Goal: Transaction & Acquisition: Book appointment/travel/reservation

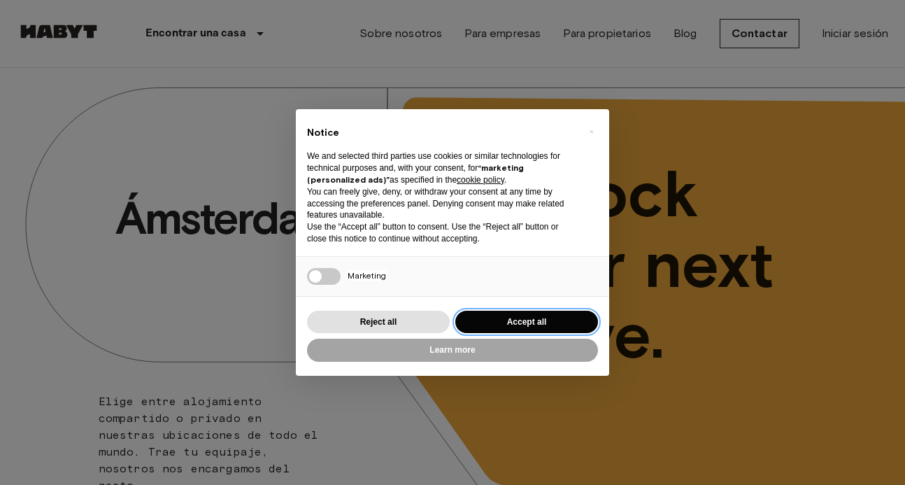
click at [517, 315] on button "Accept all" at bounding box center [527, 322] width 143 height 23
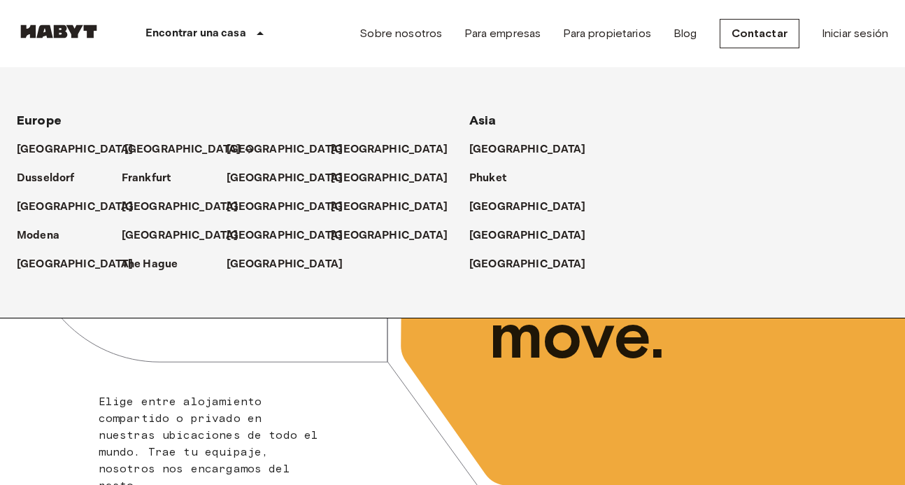
click at [139, 151] on p "[GEOGRAPHIC_DATA]" at bounding box center [183, 149] width 117 height 17
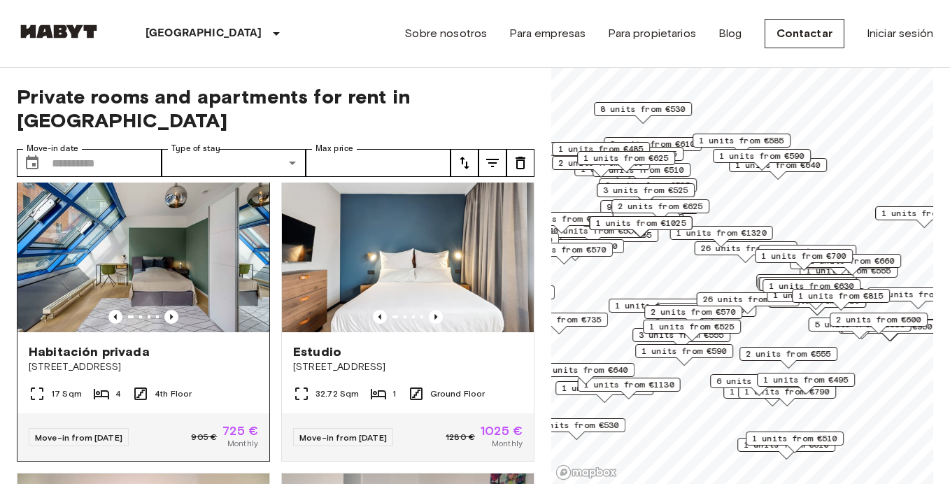
scroll to position [6, 0]
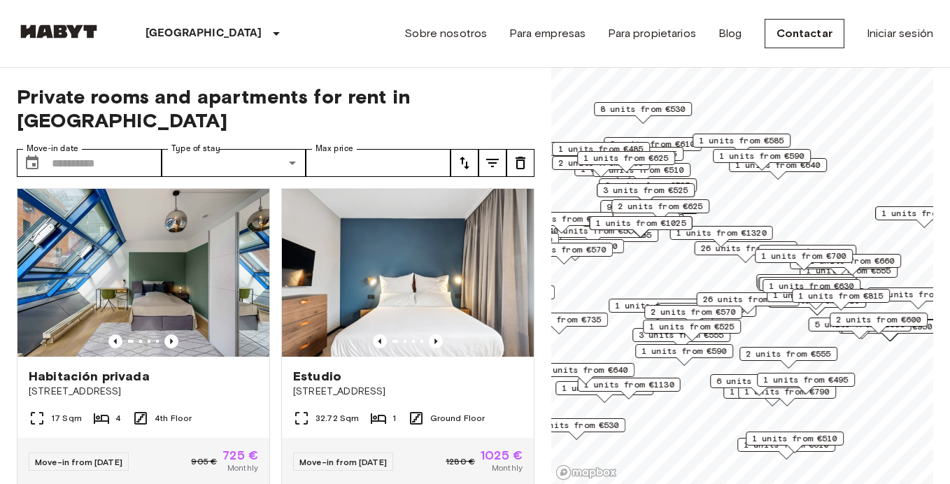
click at [94, 120] on div "Private rooms and apartments for rent in [GEOGRAPHIC_DATA] Move-in date ​ Move-…" at bounding box center [276, 276] width 518 height 417
click at [88, 149] on input "Move-in date" at bounding box center [107, 163] width 110 height 28
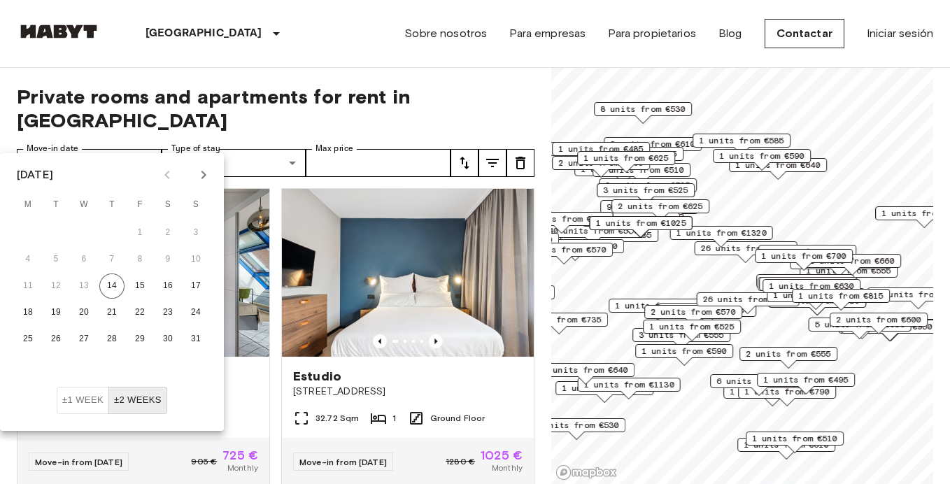
click at [199, 180] on icon "Next month" at bounding box center [203, 175] width 17 height 17
click at [29, 229] on button "1" at bounding box center [27, 232] width 25 height 25
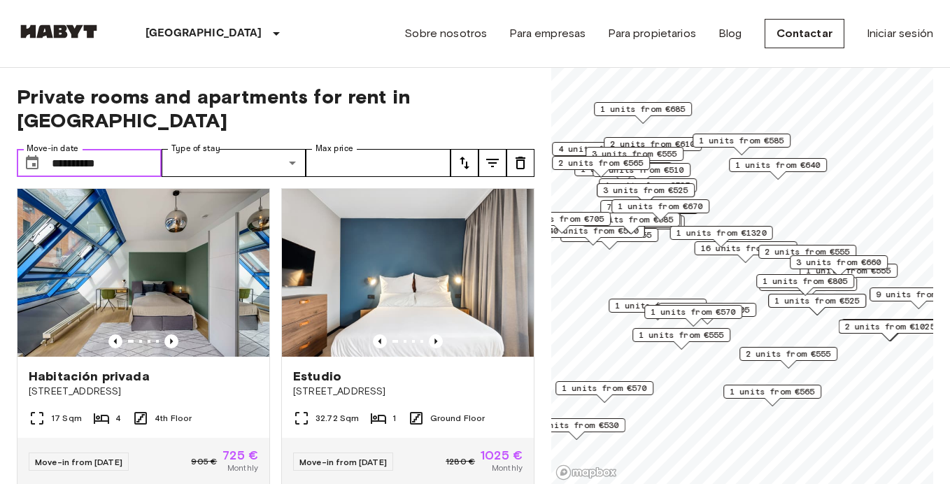
type input "**********"
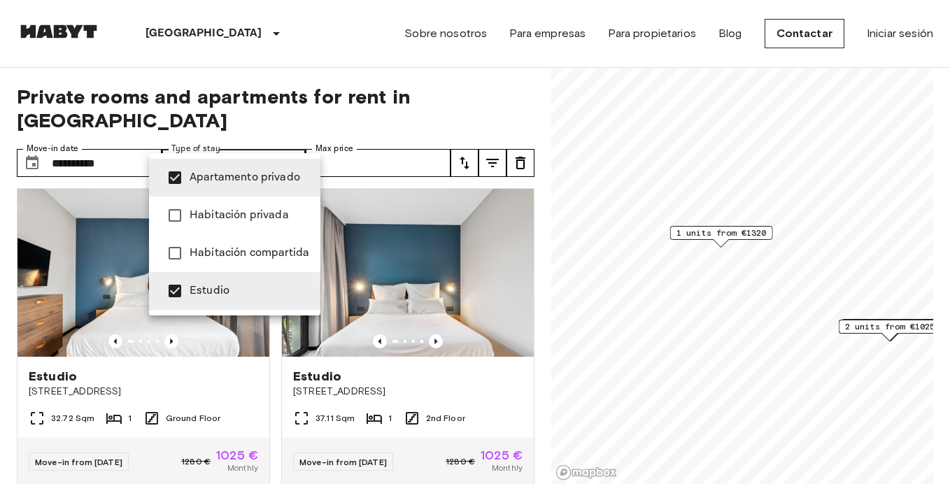
click at [407, 138] on div at bounding box center [475, 242] width 950 height 484
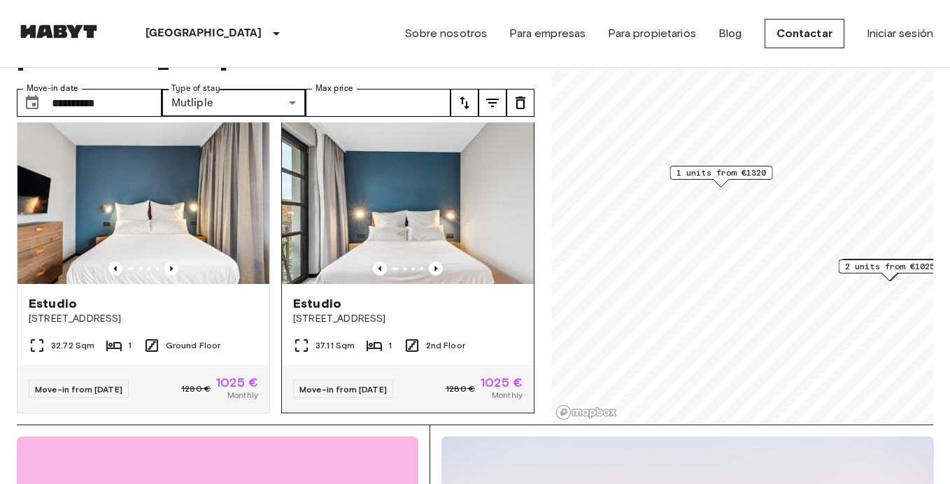
scroll to position [15, 0]
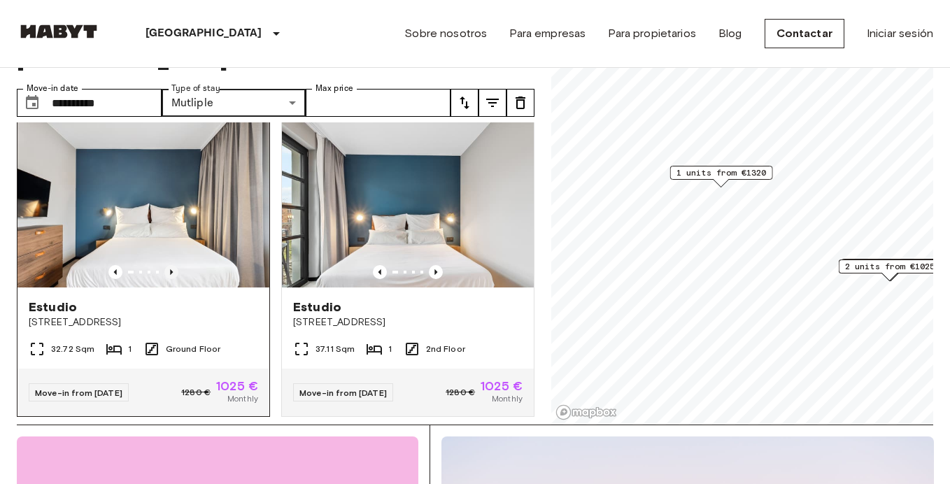
click at [173, 265] on icon "Previous image" at bounding box center [171, 272] width 14 height 14
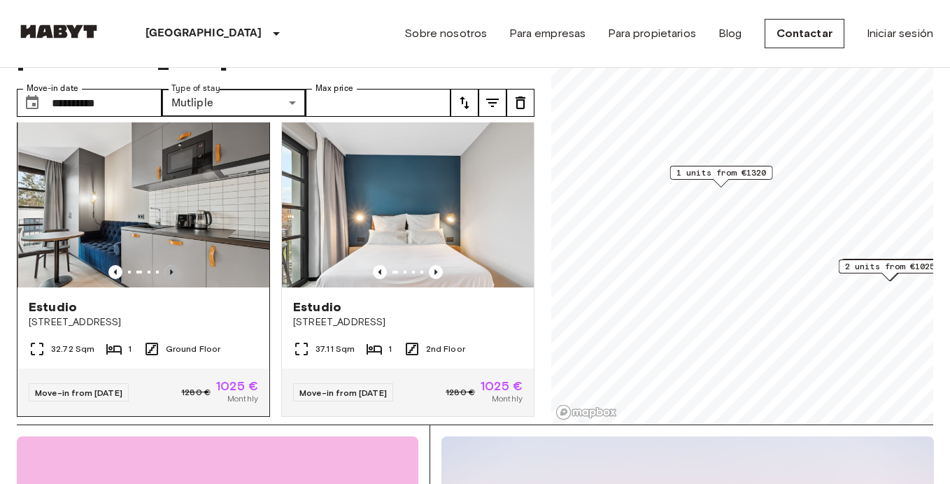
click at [173, 265] on icon "Previous image" at bounding box center [171, 272] width 14 height 14
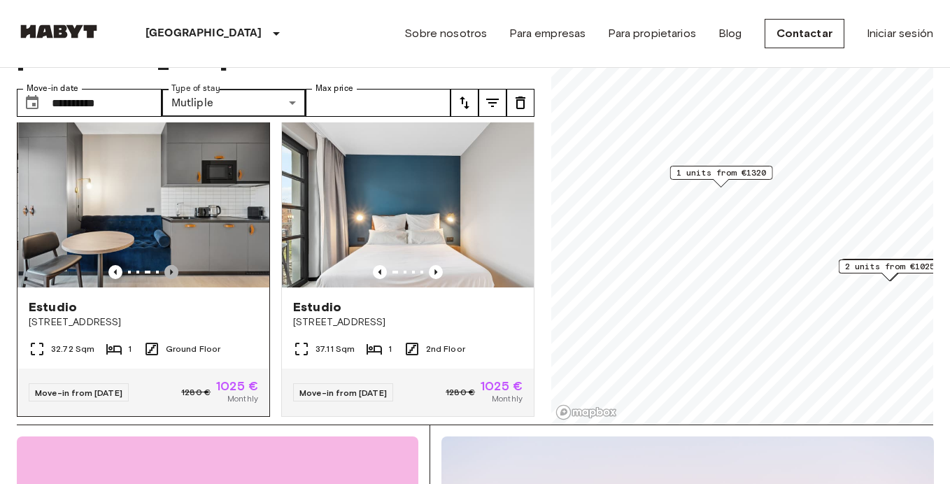
click at [173, 265] on icon "Previous image" at bounding box center [171, 272] width 14 height 14
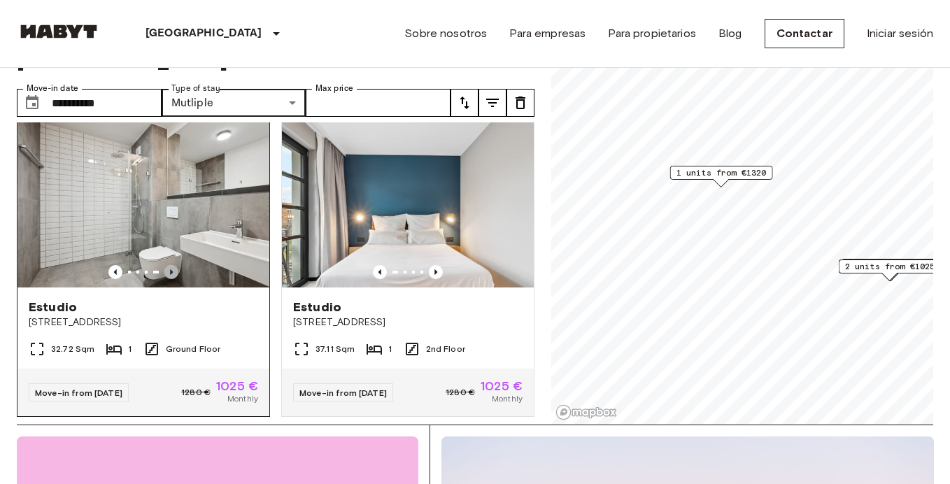
click at [173, 265] on icon "Previous image" at bounding box center [171, 272] width 14 height 14
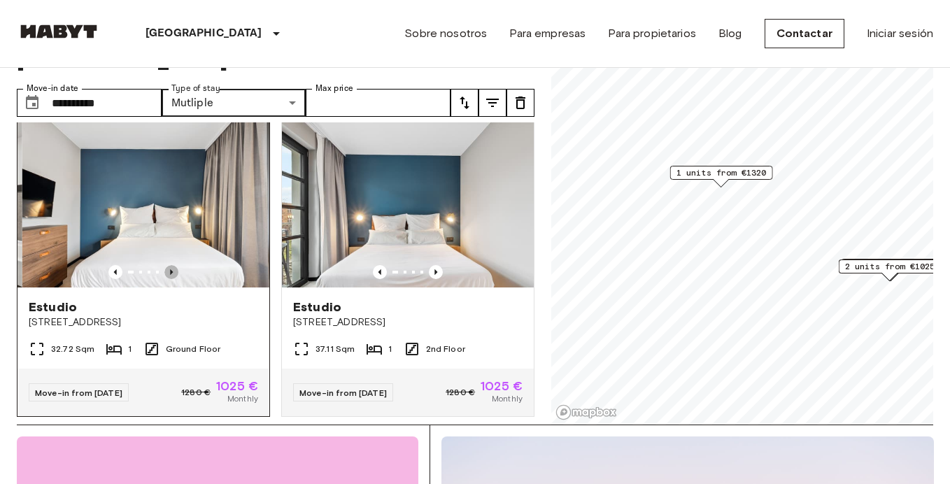
click at [173, 265] on icon "Previous image" at bounding box center [171, 272] width 14 height 14
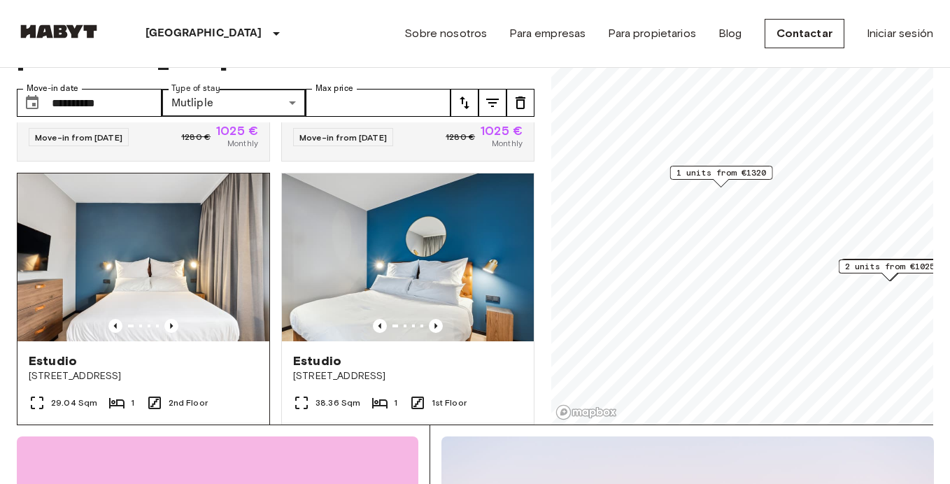
scroll to position [1497, 0]
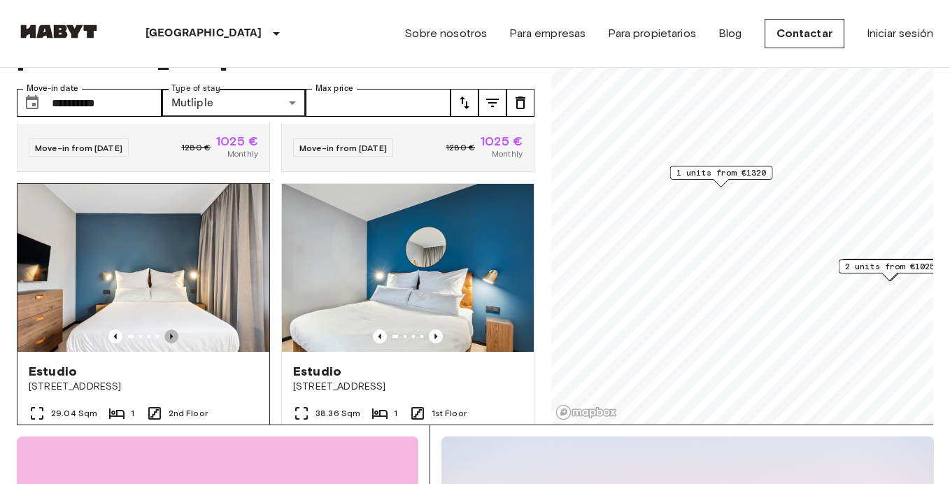
click at [168, 330] on icon "Previous image" at bounding box center [171, 337] width 14 height 14
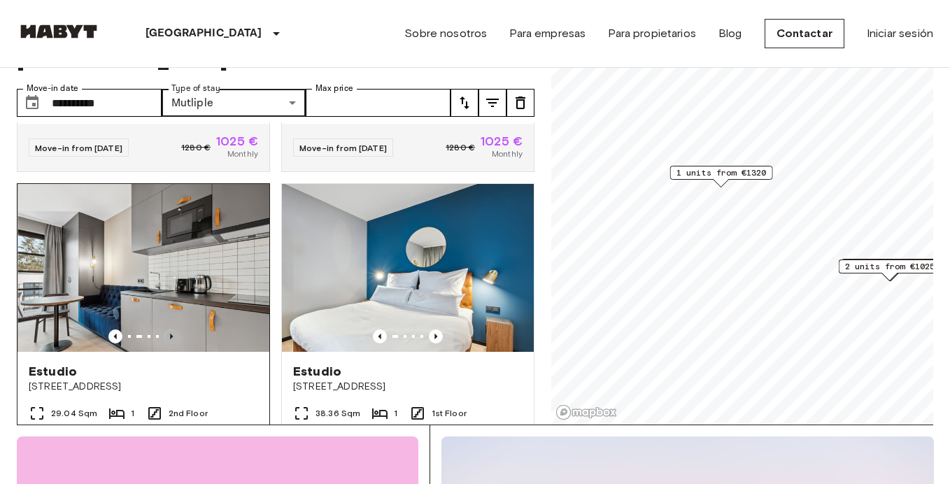
click at [169, 330] on icon "Previous image" at bounding box center [171, 337] width 14 height 14
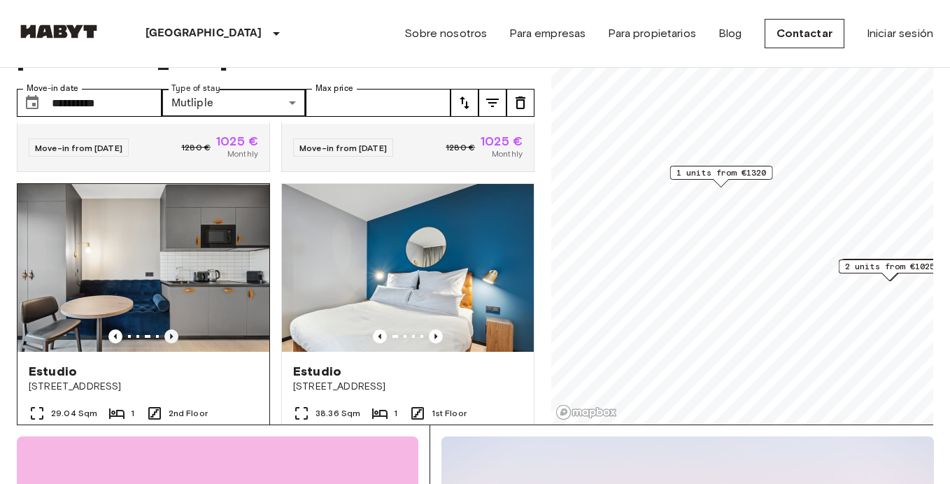
click at [171, 334] on icon "Previous image" at bounding box center [171, 337] width 3 height 6
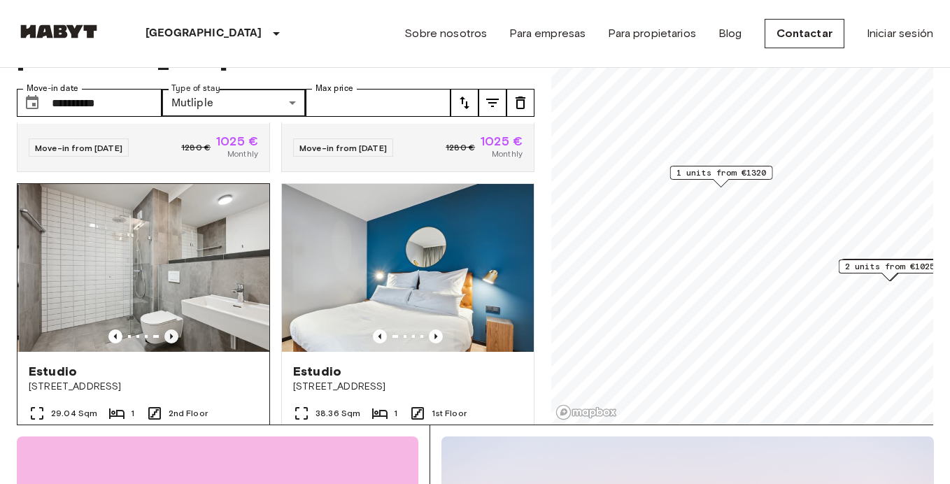
click at [171, 334] on icon "Previous image" at bounding box center [171, 337] width 3 height 6
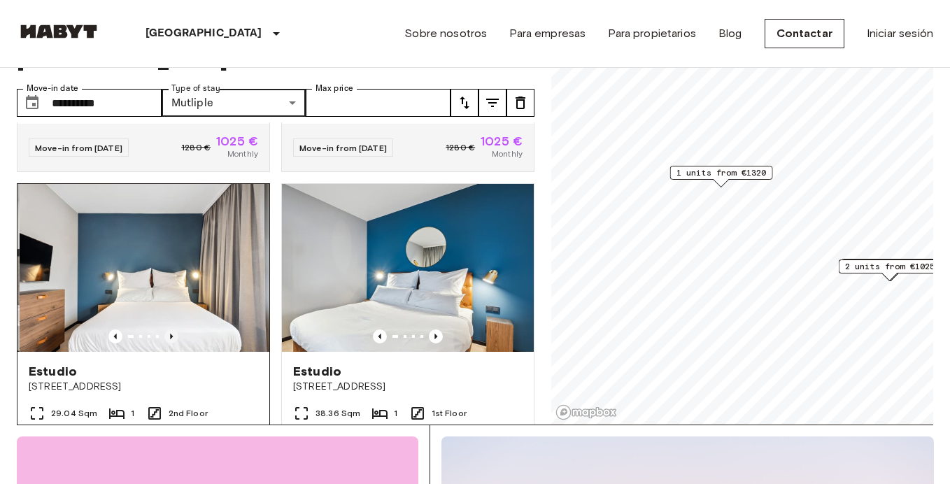
click at [171, 334] on icon "Previous image" at bounding box center [171, 337] width 3 height 6
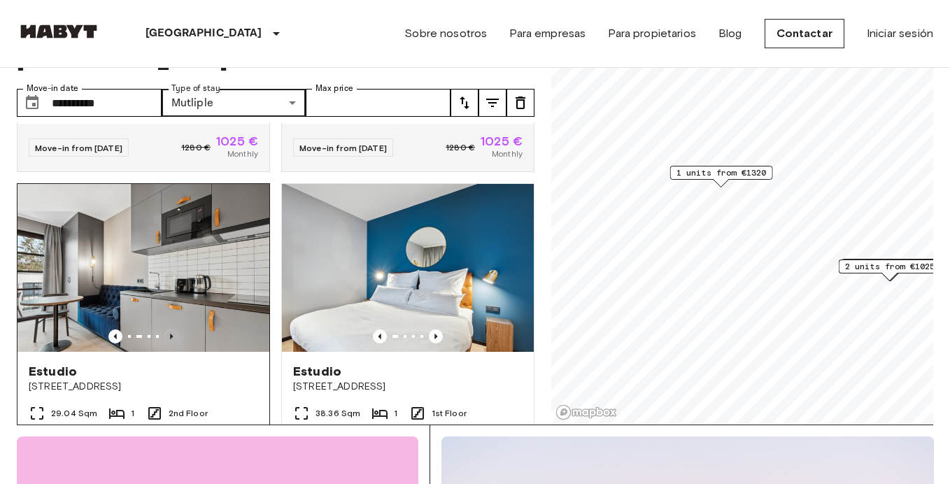
click at [171, 330] on icon "Previous image" at bounding box center [171, 337] width 14 height 14
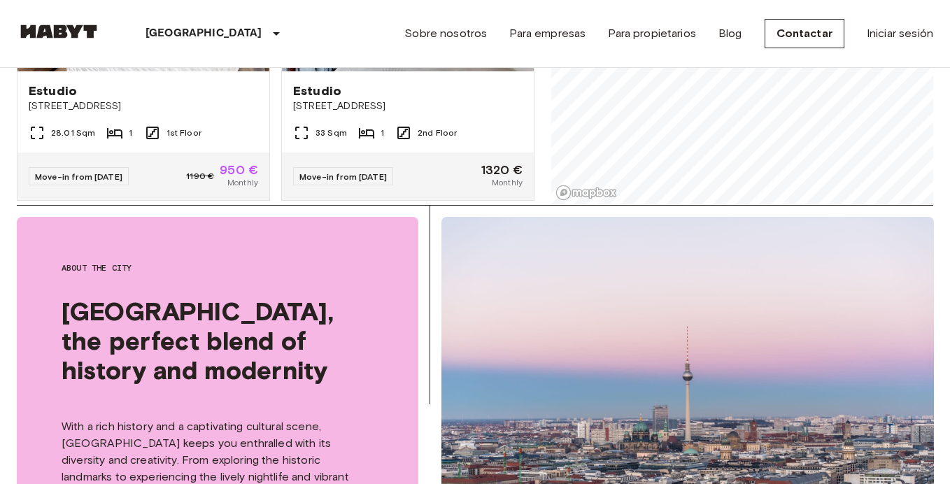
scroll to position [43, 0]
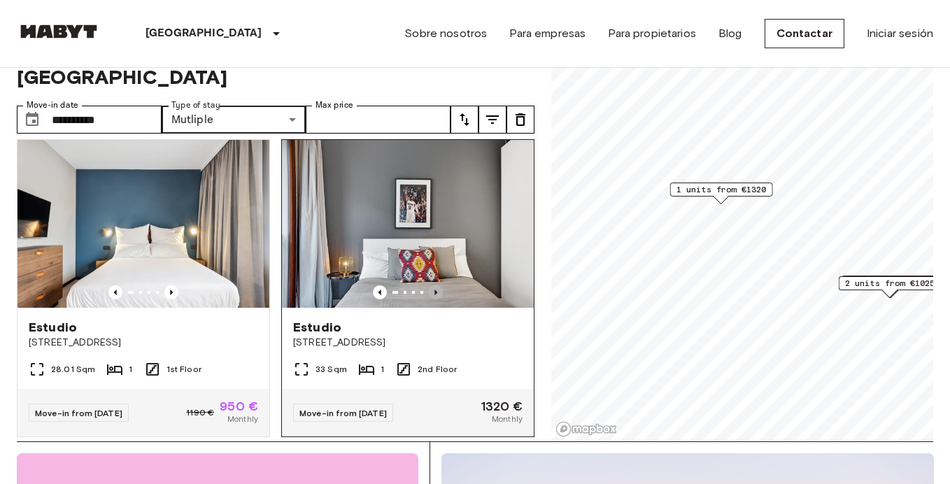
click at [436, 290] on icon "Previous image" at bounding box center [436, 293] width 3 height 6
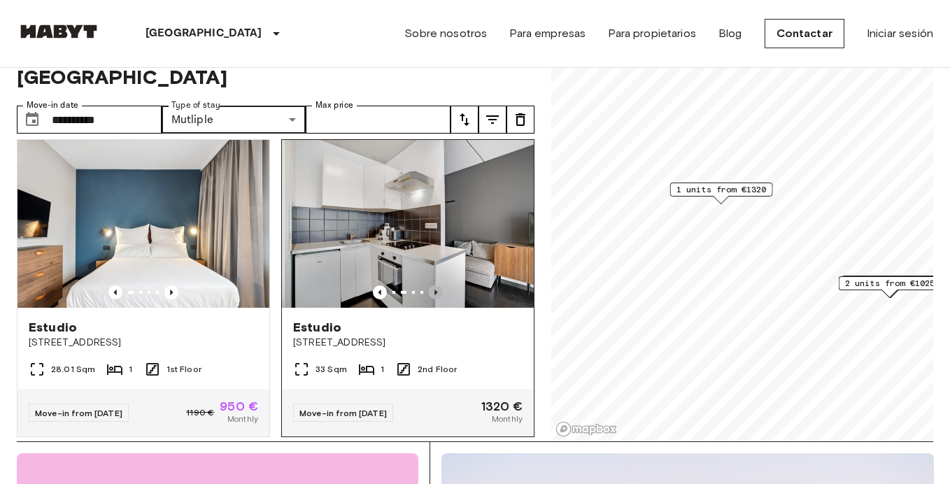
click at [436, 290] on icon "Previous image" at bounding box center [436, 293] width 3 height 6
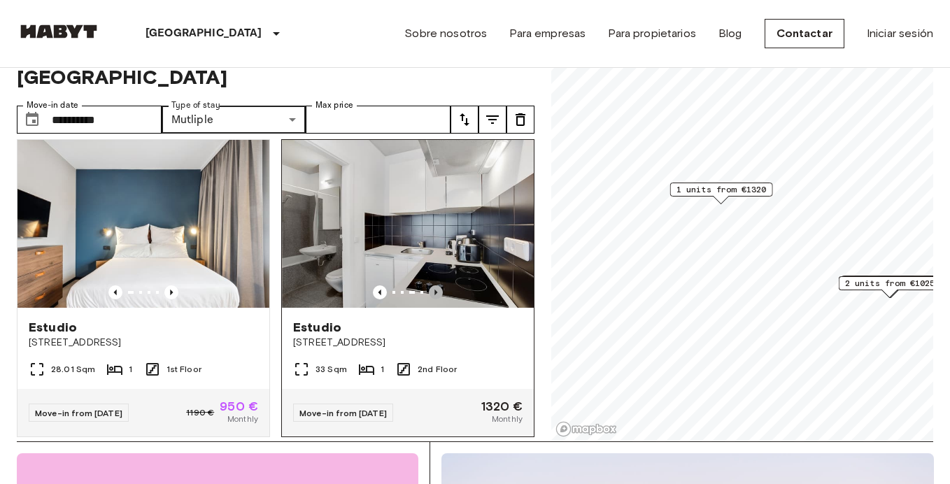
click at [436, 290] on icon "Previous image" at bounding box center [436, 293] width 3 height 6
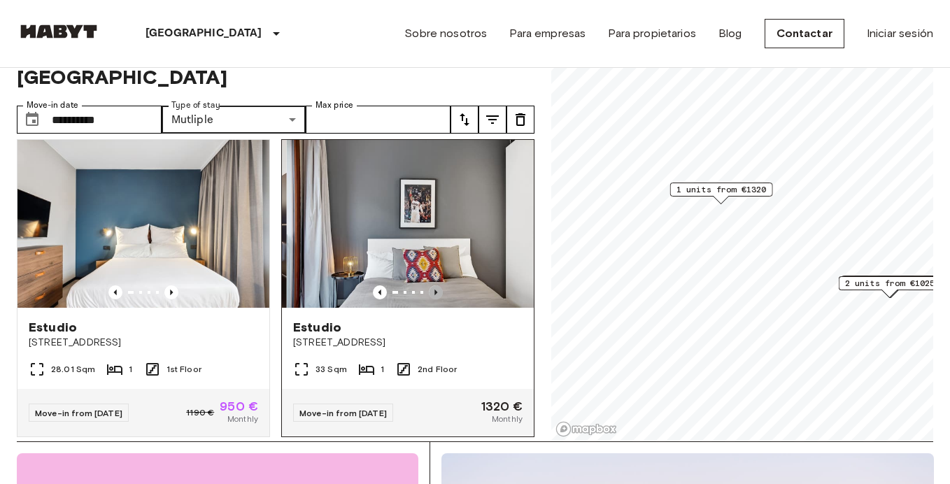
click at [435, 285] on icon "Previous image" at bounding box center [436, 292] width 14 height 14
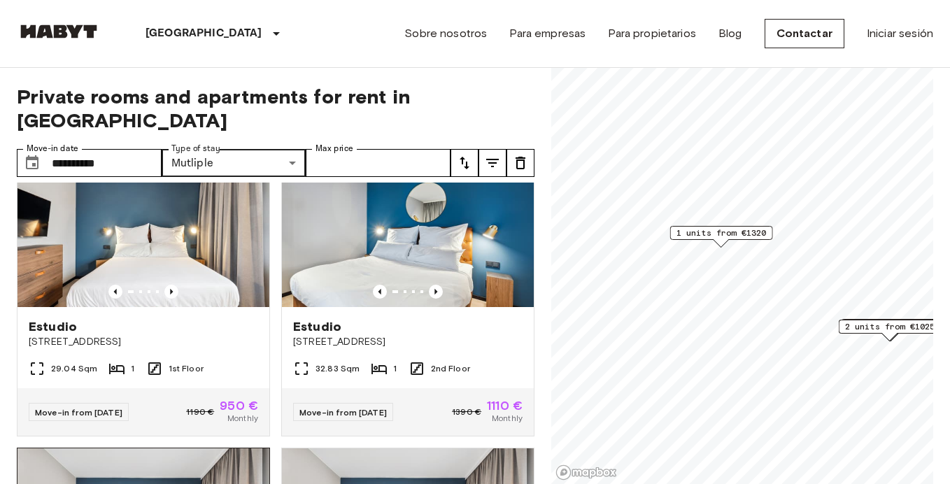
scroll to position [618, 0]
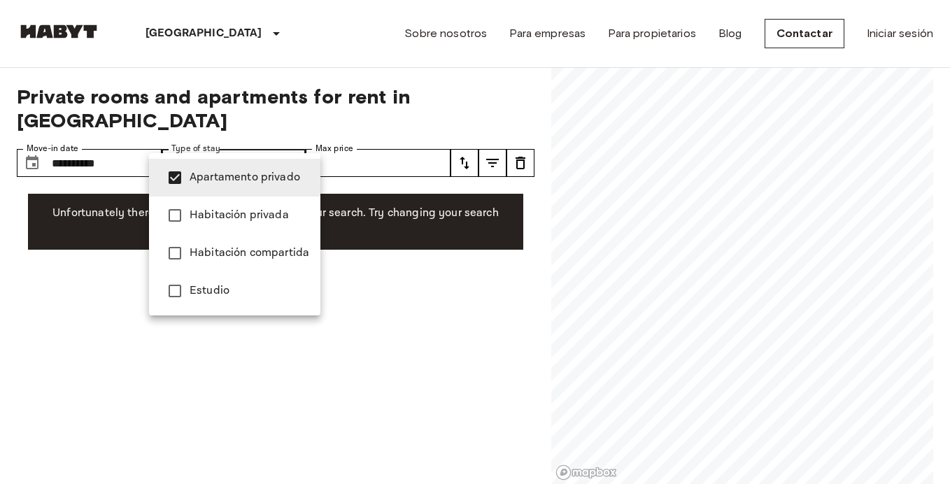
type input "**********"
click at [360, 265] on div at bounding box center [475, 242] width 950 height 484
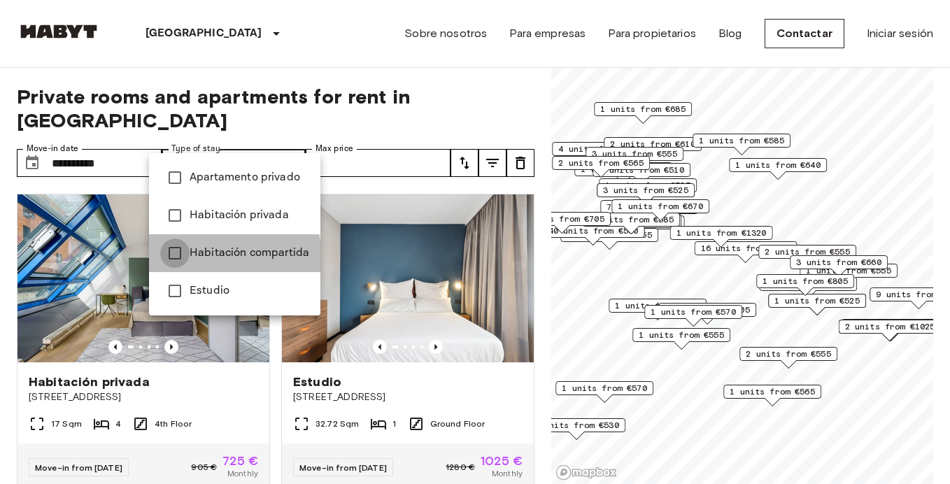
type input "**********"
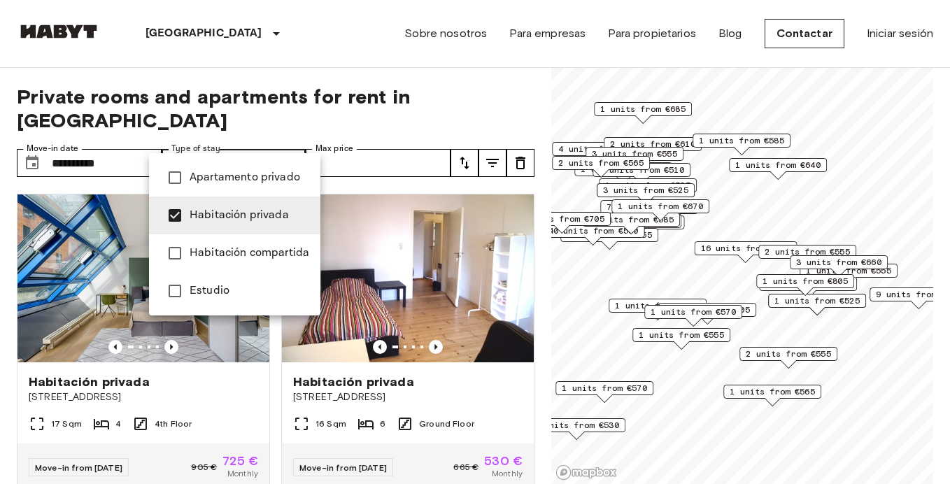
click at [365, 401] on div at bounding box center [475, 242] width 950 height 484
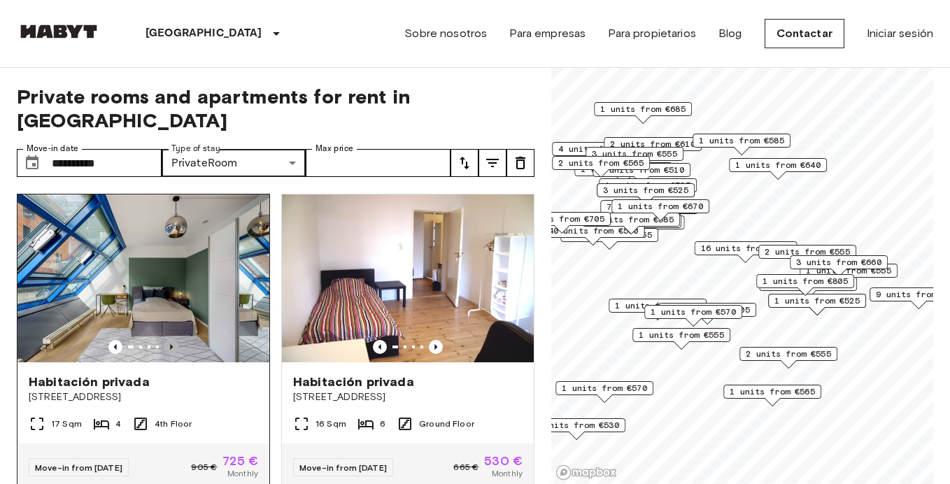
click at [171, 340] on icon "Previous image" at bounding box center [171, 347] width 14 height 14
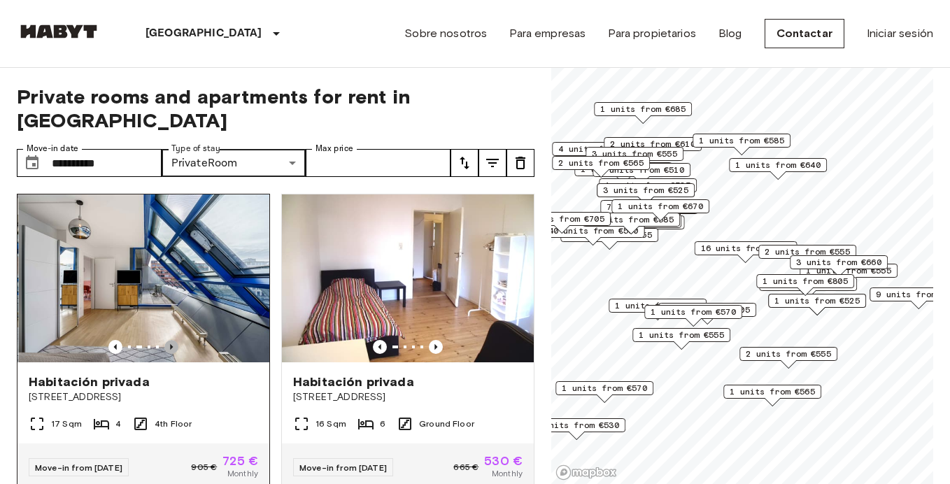
click at [171, 340] on icon "Previous image" at bounding box center [171, 347] width 14 height 14
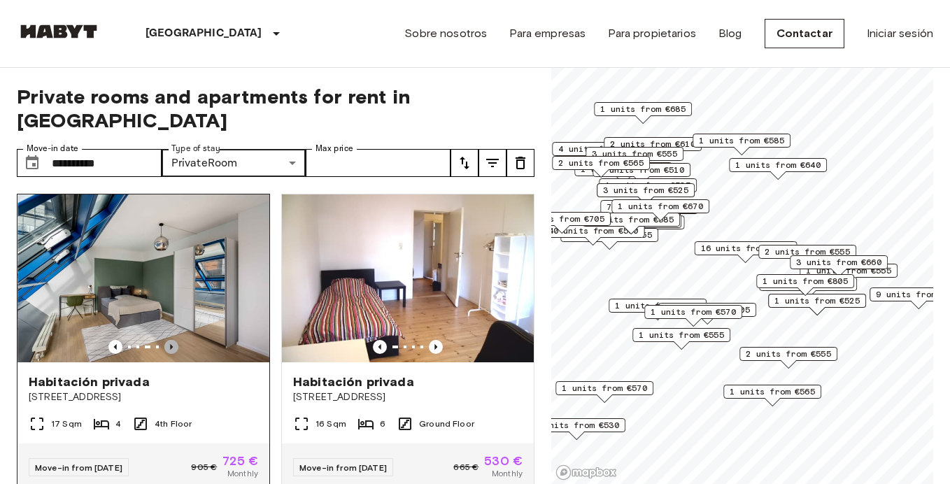
click at [171, 340] on icon "Previous image" at bounding box center [171, 347] width 14 height 14
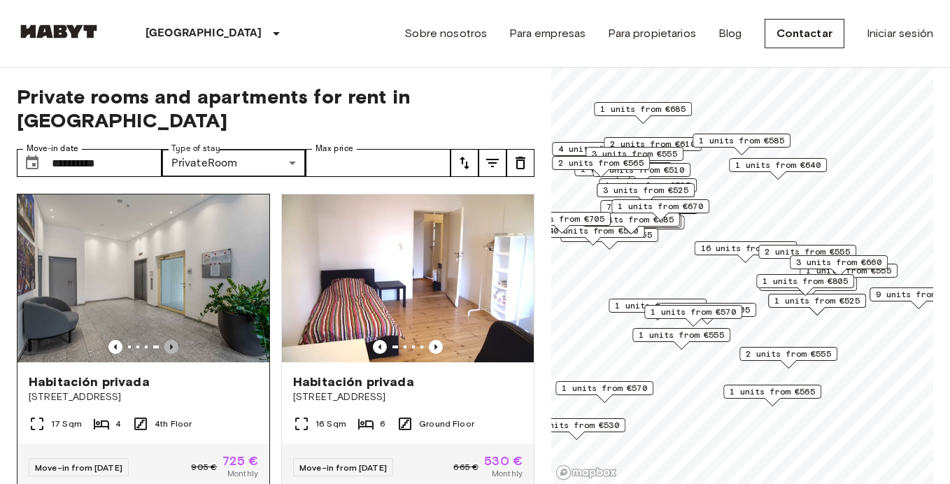
click at [171, 344] on icon "Previous image" at bounding box center [171, 347] width 3 height 6
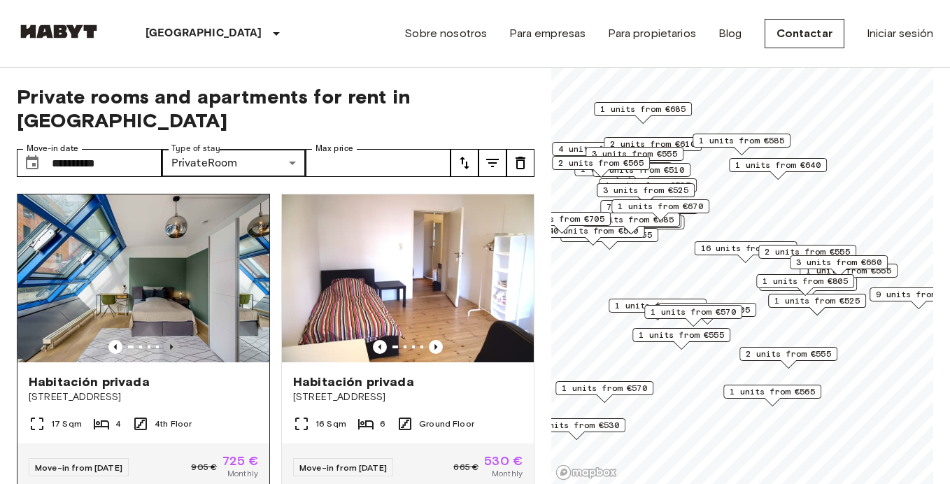
click at [171, 344] on icon "Previous image" at bounding box center [171, 347] width 3 height 6
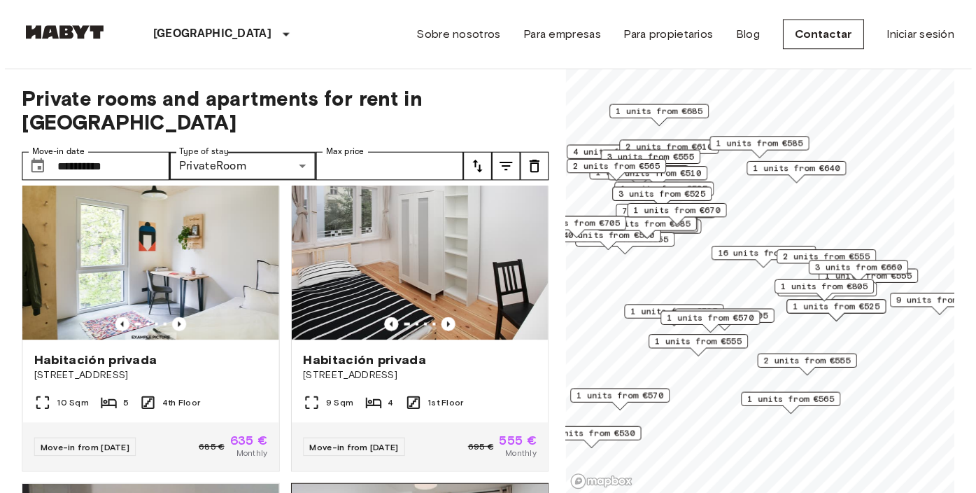
scroll to position [956, 0]
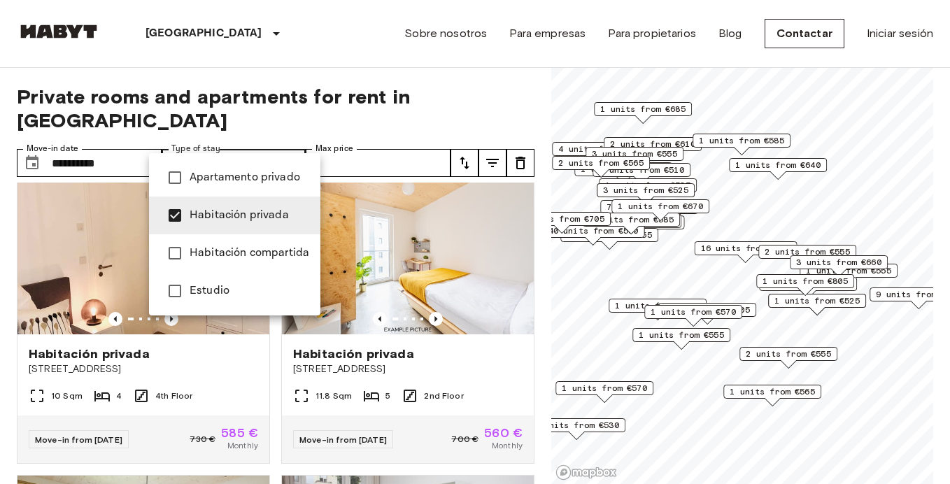
click at [207, 285] on span "Estudio" at bounding box center [250, 291] width 120 height 17
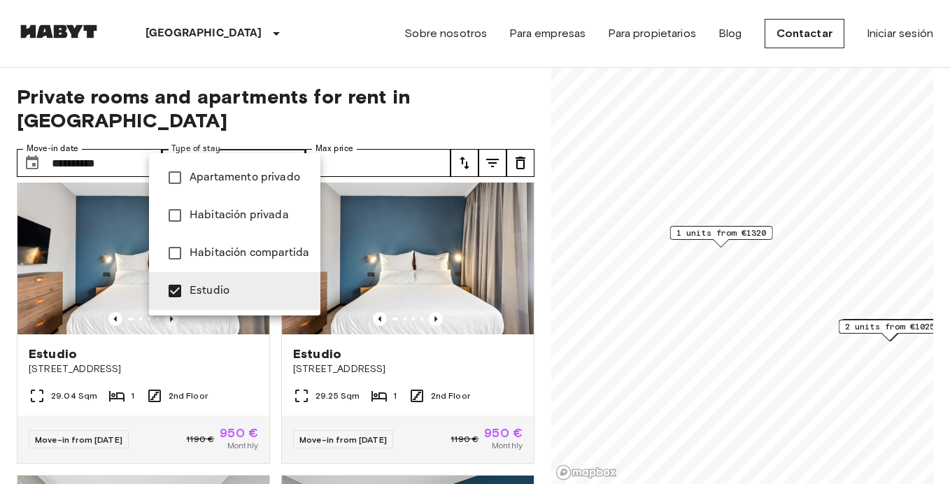
type input "******"
click at [273, 350] on div at bounding box center [475, 242] width 950 height 484
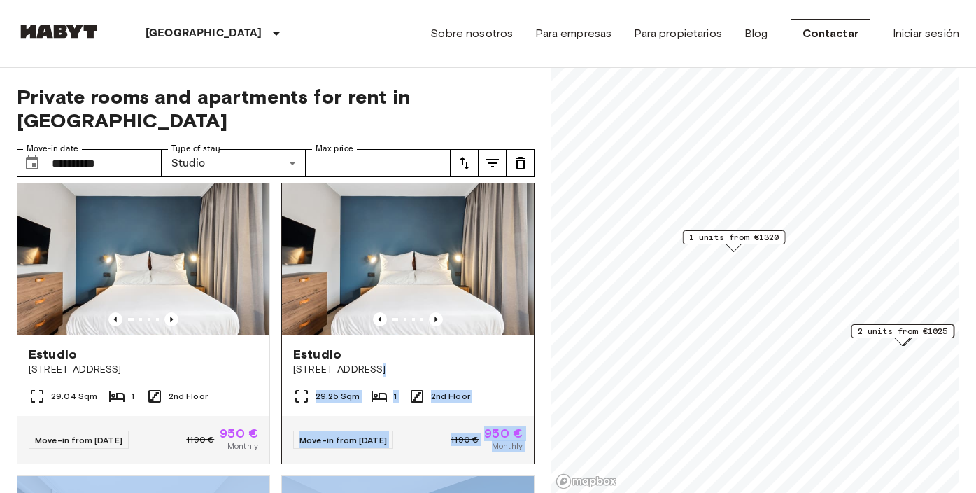
drag, startPoint x: 549, startPoint y: 355, endPoint x: 493, endPoint y: 348, distance: 57.2
click at [493, 348] on div "**********" at bounding box center [488, 280] width 943 height 425
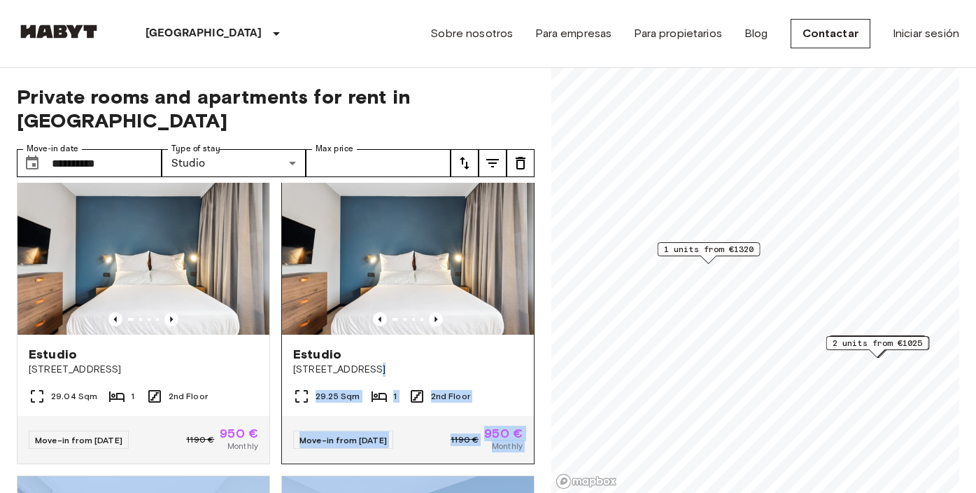
click at [517, 388] on div "29.25 Sqm 1 2nd Floor" at bounding box center [408, 402] width 252 height 28
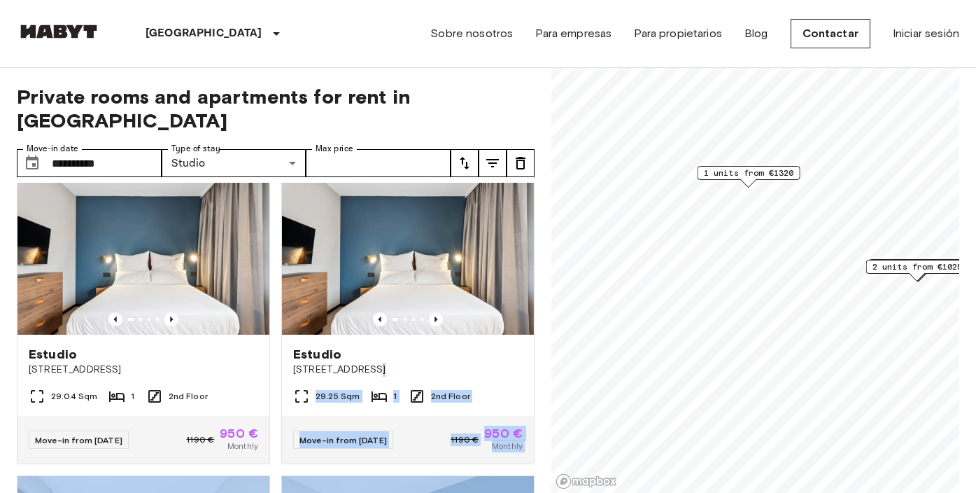
drag, startPoint x: 863, startPoint y: 344, endPoint x: 901, endPoint y: 269, distance: 83.9
click at [901, 269] on span "2 units from €1025" at bounding box center [918, 266] width 90 height 13
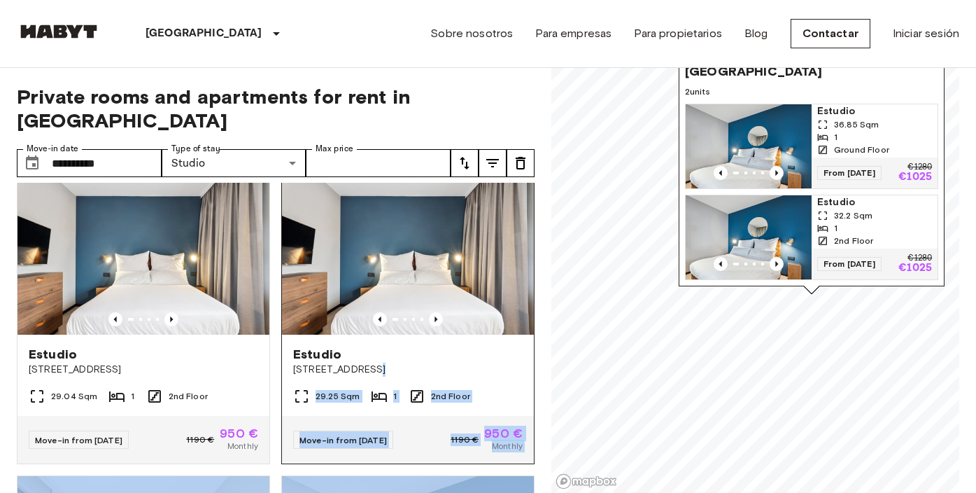
click at [451, 357] on div "[GEOGRAPHIC_DATA][STREET_ADDRESS]" at bounding box center [408, 360] width 252 height 53
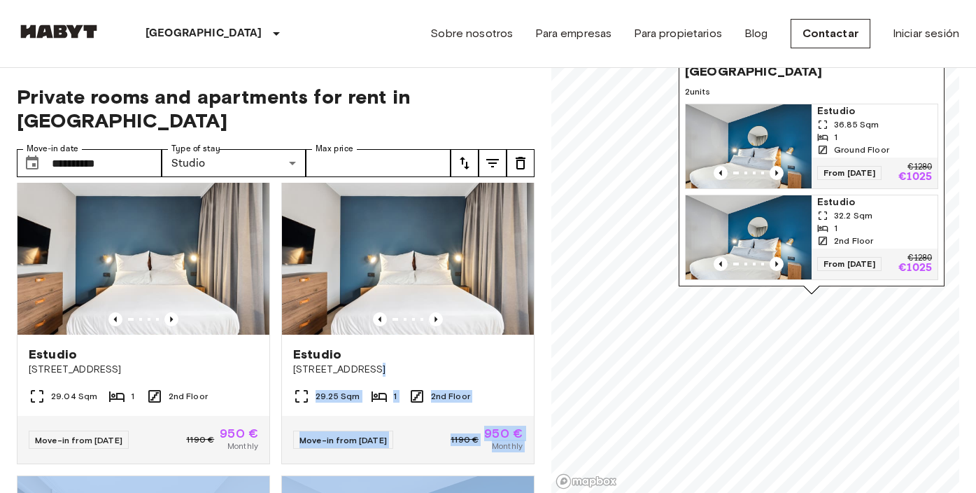
click at [276, 355] on div "Estudio [STREET_ADDRESS] 2nd Floor Move-in from 04 [DATE] € 950 € Monthly" at bounding box center [402, 309] width 265 height 309
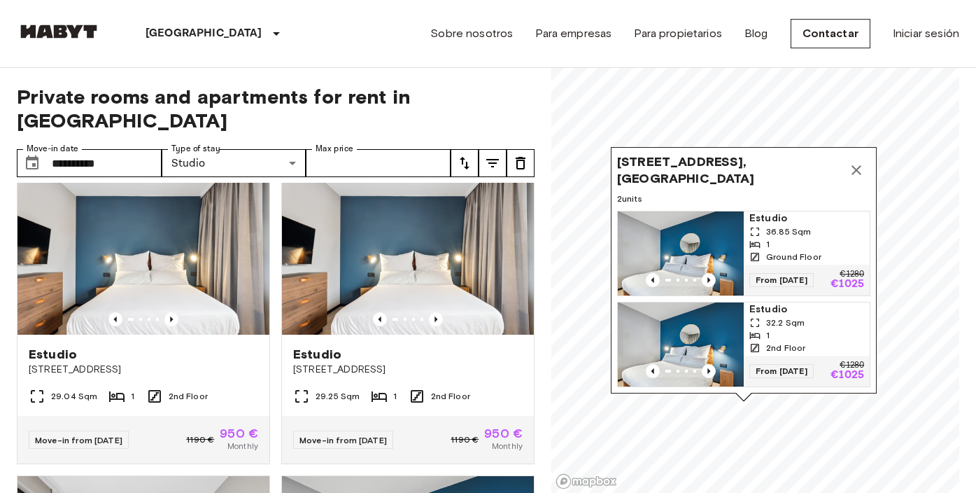
click at [854, 165] on icon "Map marker" at bounding box center [857, 170] width 10 height 10
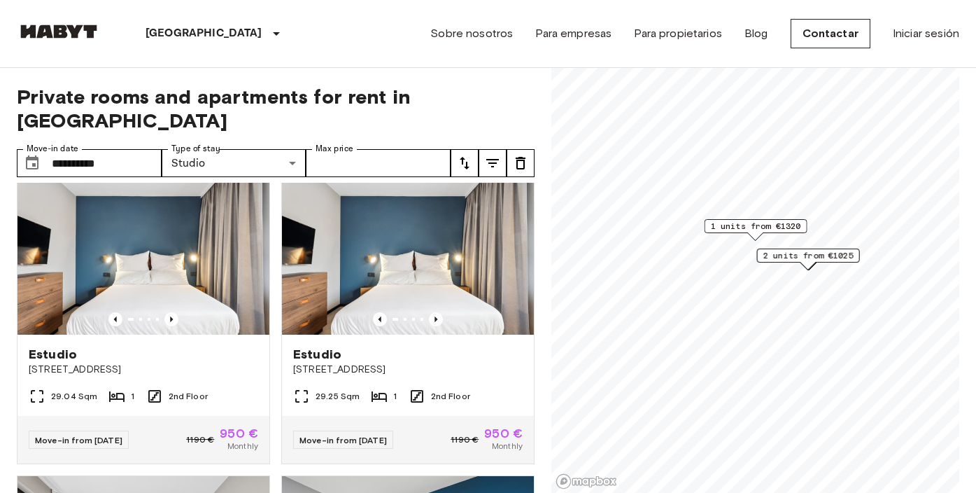
click at [780, 257] on span "2 units from €1025" at bounding box center [808, 255] width 90 height 13
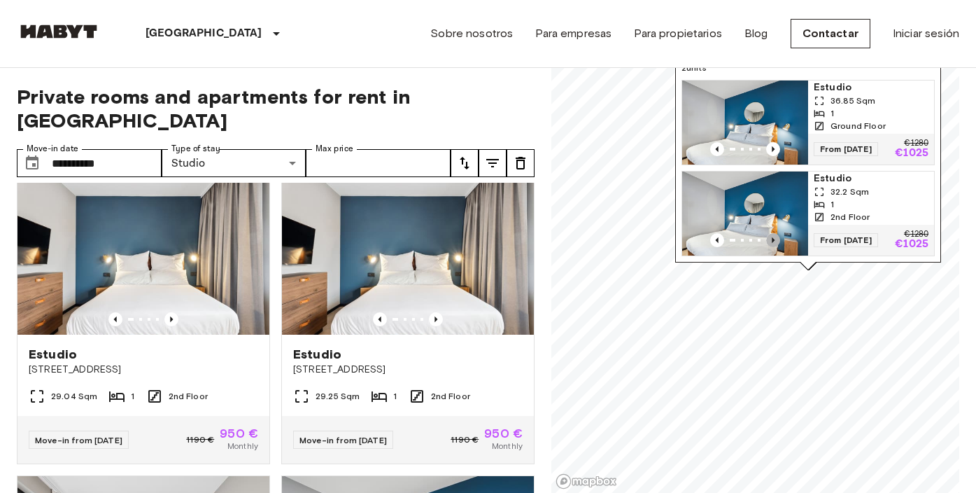
click at [775, 233] on icon "Previous image" at bounding box center [773, 240] width 14 height 14
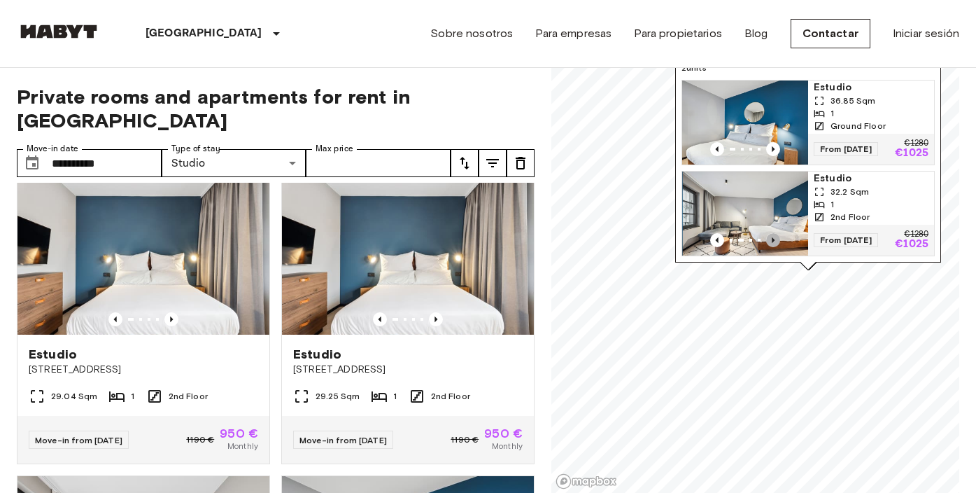
click at [775, 233] on icon "Previous image" at bounding box center [773, 240] width 14 height 14
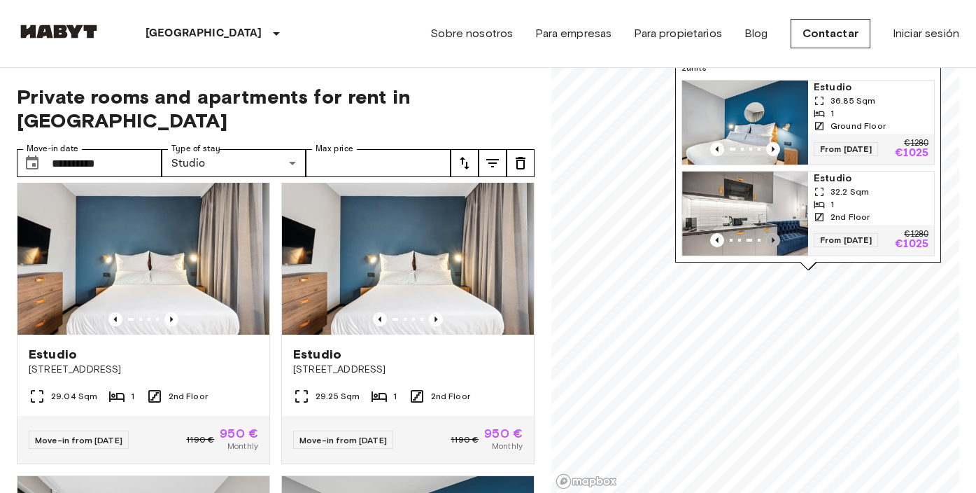
click at [775, 233] on icon "Previous image" at bounding box center [773, 240] width 14 height 14
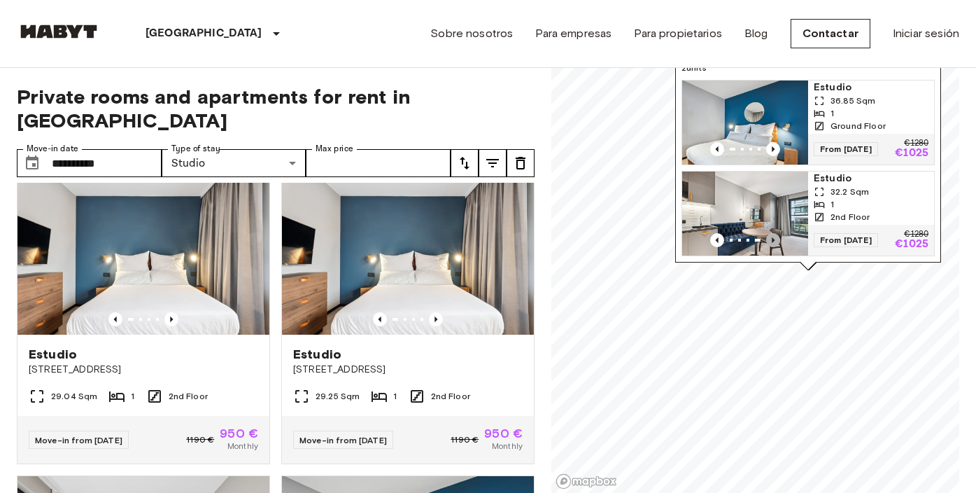
click at [775, 233] on icon "Previous image" at bounding box center [773, 240] width 14 height 14
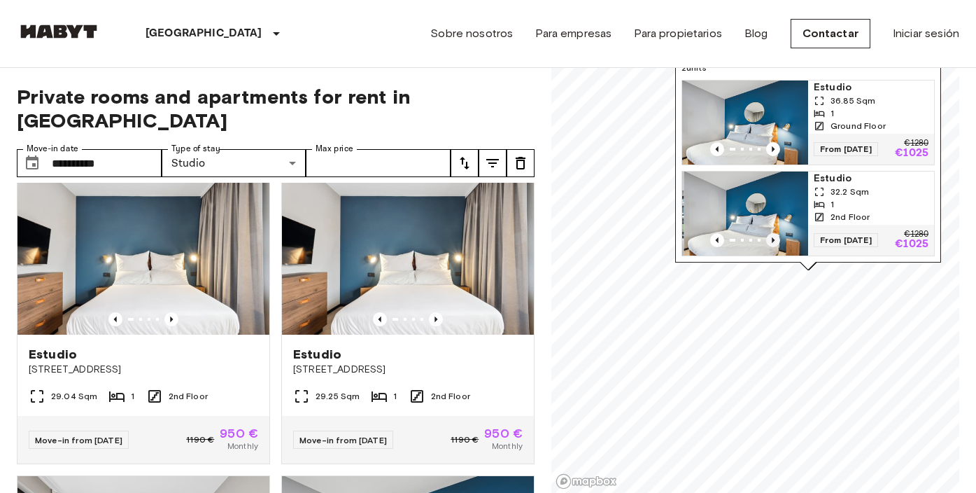
click at [775, 233] on icon "Previous image" at bounding box center [773, 240] width 14 height 14
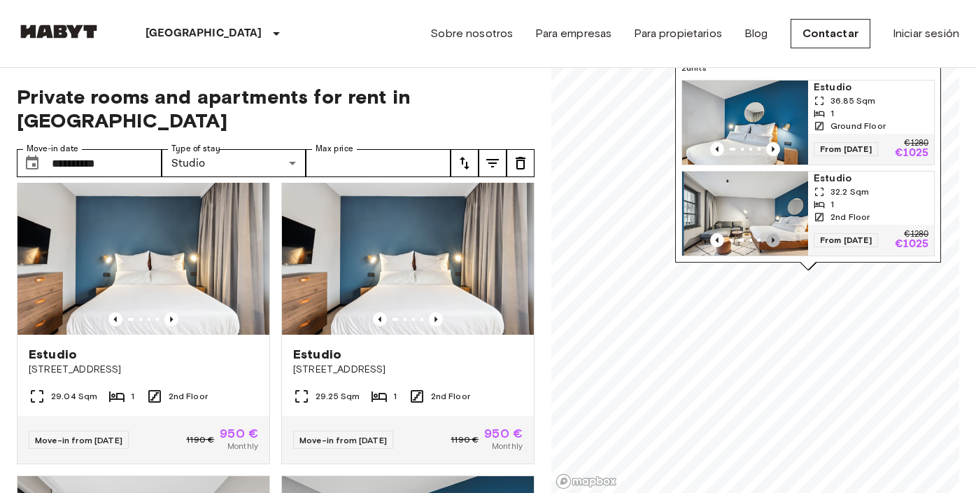
click at [775, 233] on icon "Previous image" at bounding box center [773, 240] width 14 height 14
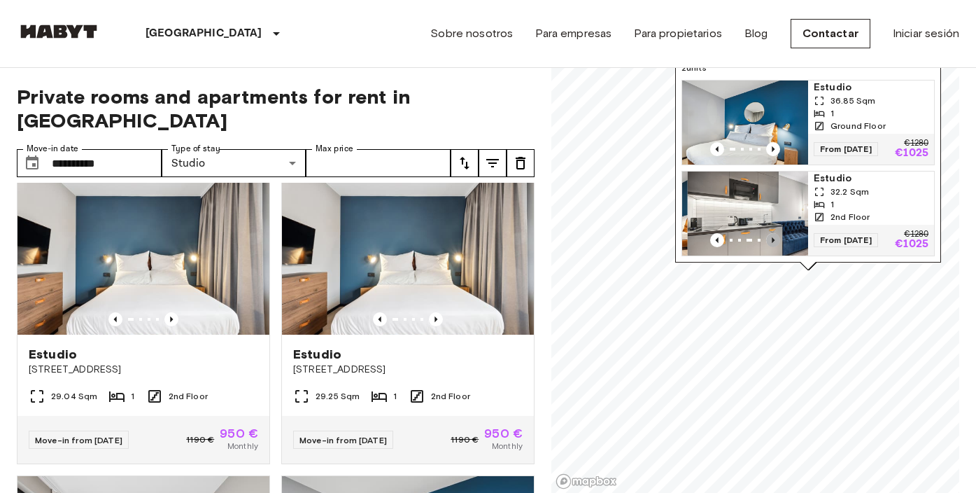
click at [775, 233] on icon "Previous image" at bounding box center [773, 240] width 14 height 14
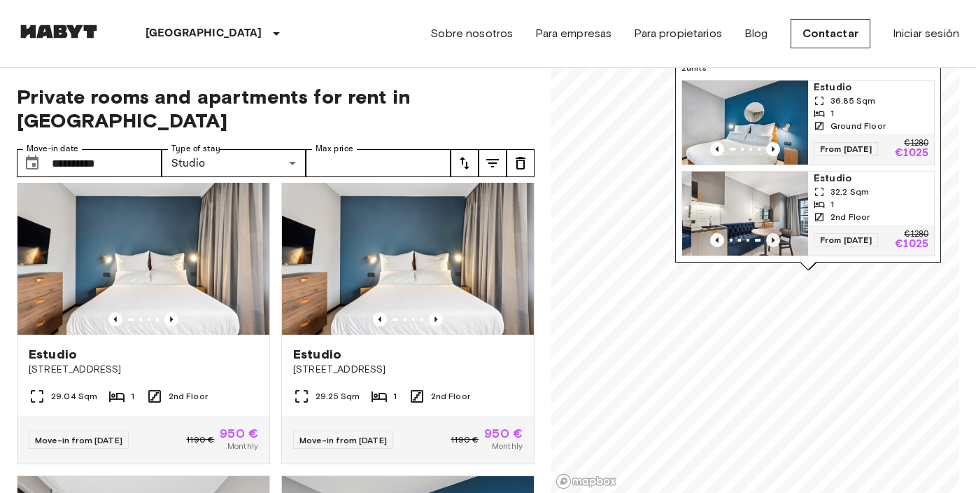
click at [775, 233] on icon "Previous image" at bounding box center [773, 240] width 14 height 14
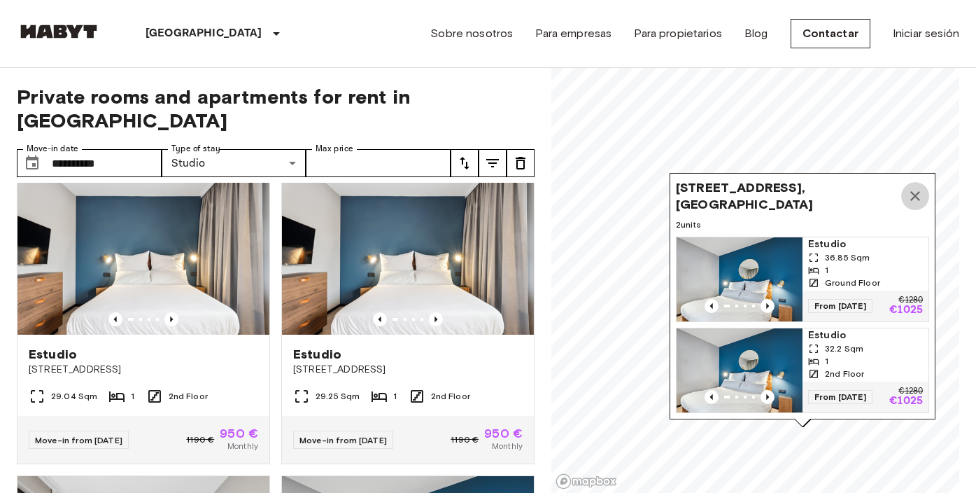
click at [905, 188] on icon "Map marker" at bounding box center [915, 196] width 17 height 17
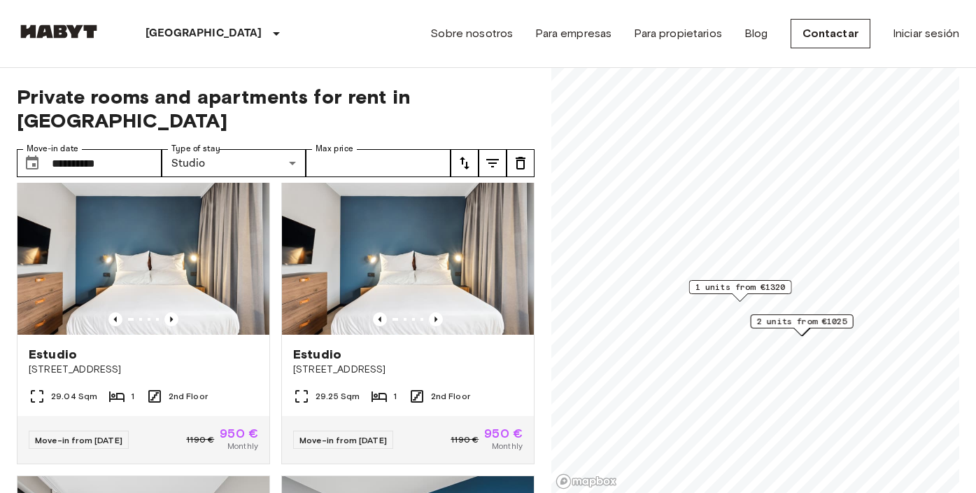
click at [762, 291] on span "1 units from €1320" at bounding box center [741, 287] width 90 height 13
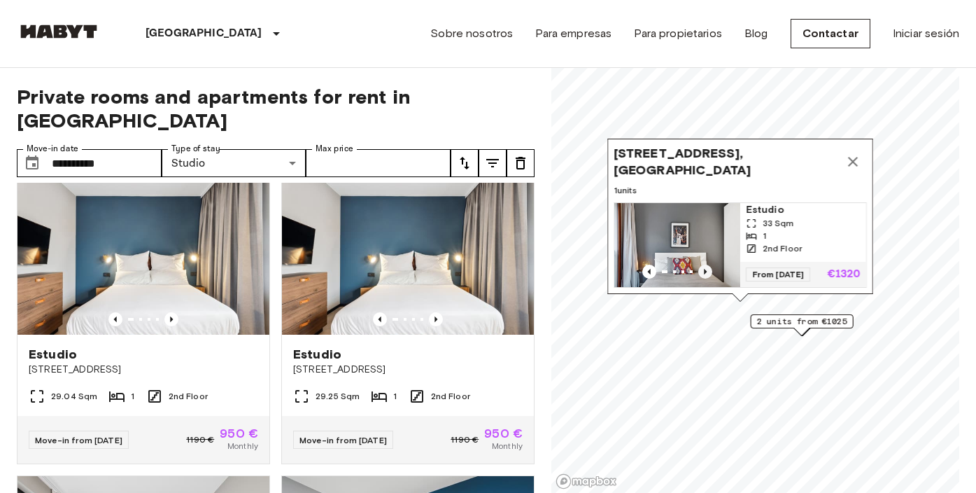
click at [705, 265] on icon "Previous image" at bounding box center [705, 272] width 14 height 14
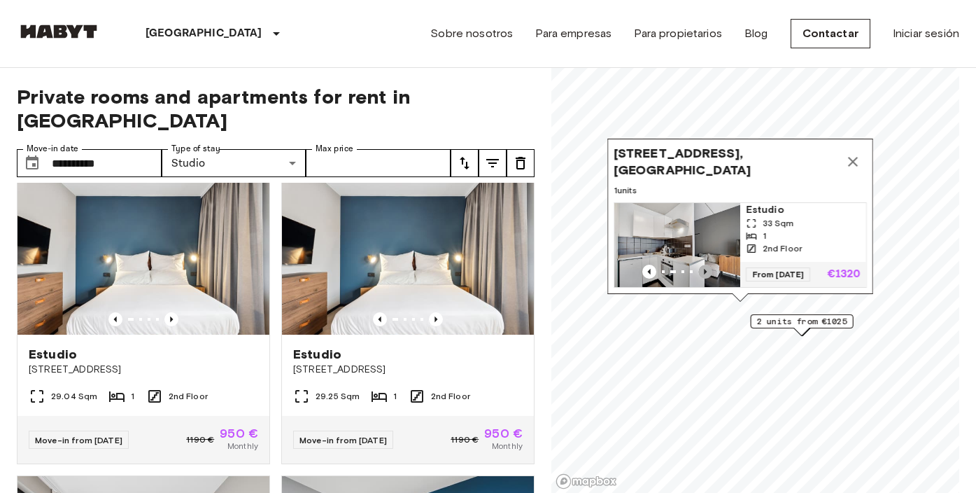
click at [705, 265] on icon "Previous image" at bounding box center [705, 272] width 14 height 14
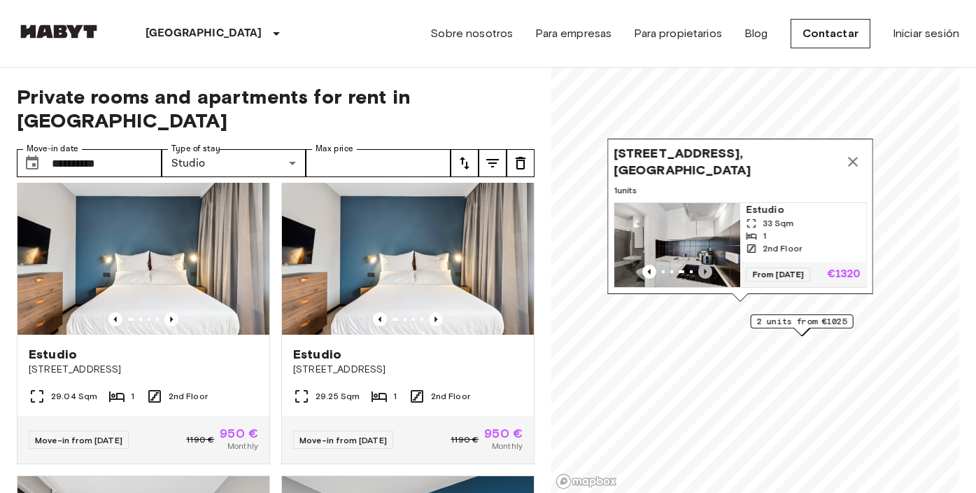
click at [705, 265] on icon "Previous image" at bounding box center [705, 272] width 14 height 14
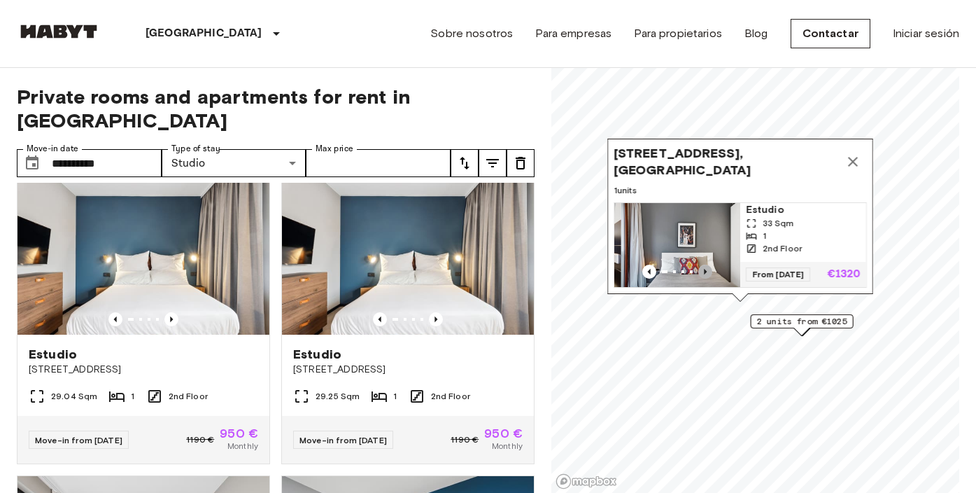
click at [705, 265] on icon "Previous image" at bounding box center [705, 272] width 14 height 14
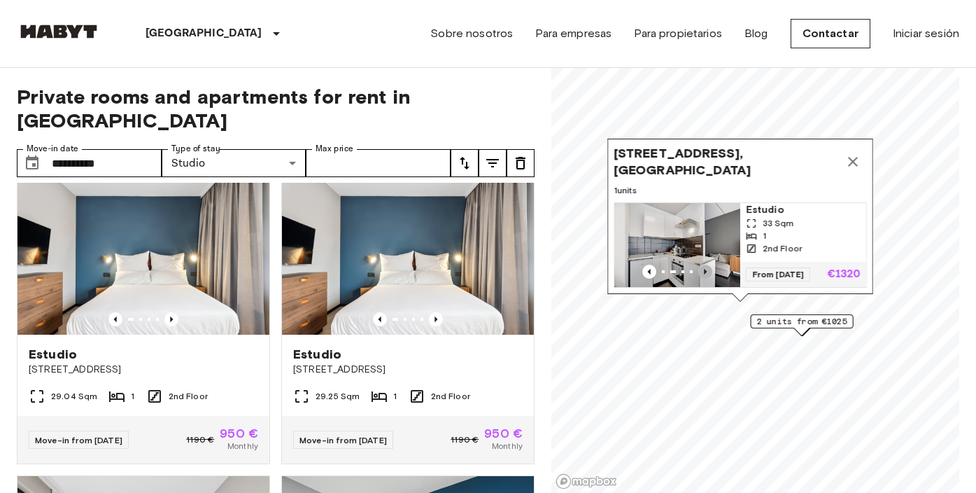
click at [706, 265] on icon "Previous image" at bounding box center [705, 272] width 14 height 14
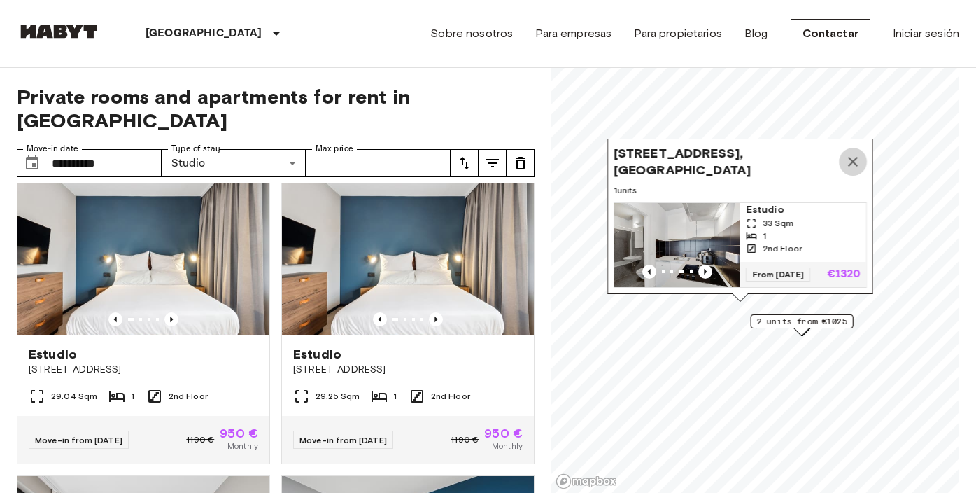
click at [849, 162] on icon "Map marker" at bounding box center [853, 161] width 17 height 17
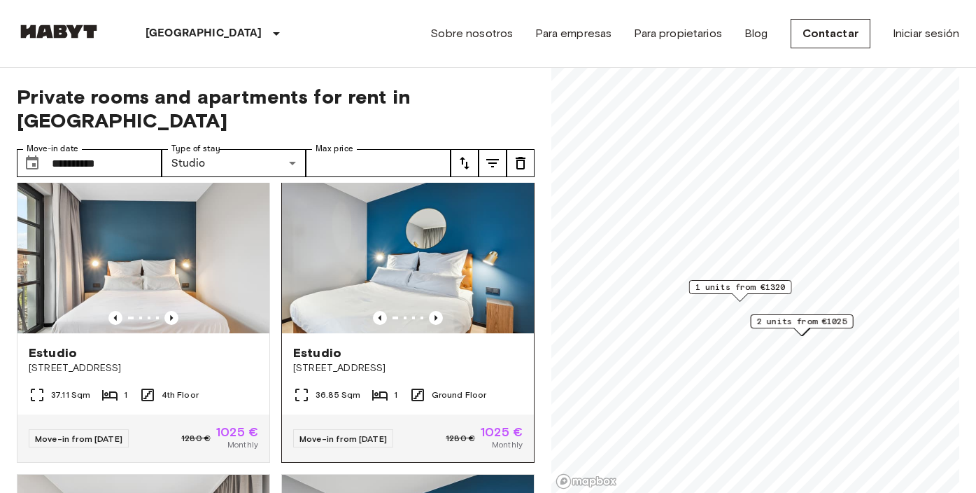
scroll to position [1279, 0]
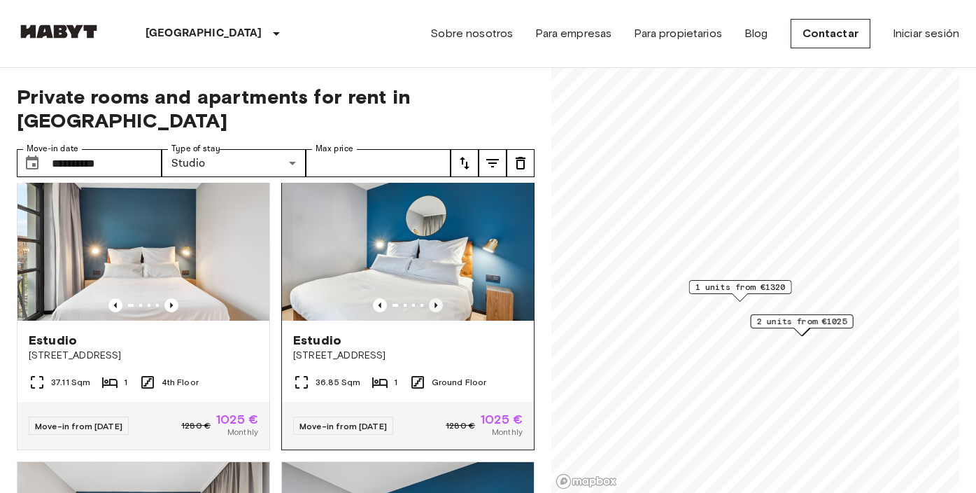
click at [437, 298] on icon "Previous image" at bounding box center [436, 305] width 14 height 14
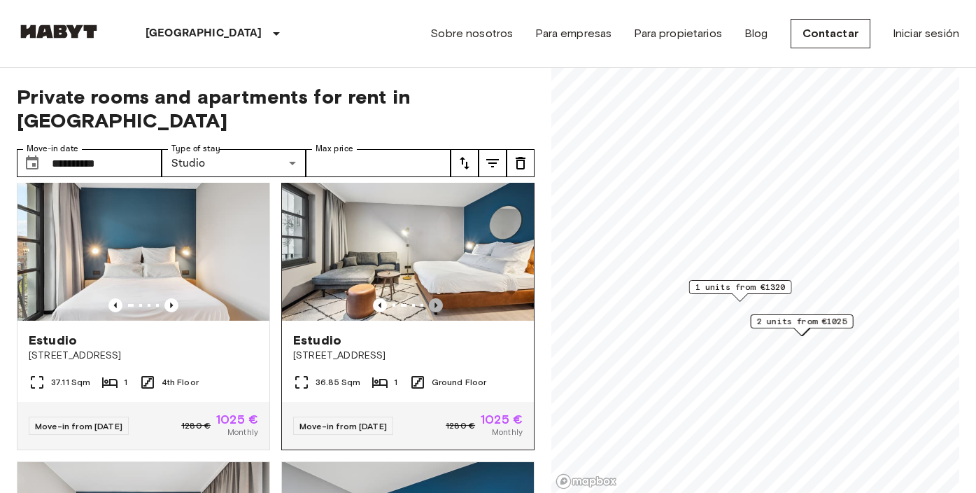
click at [437, 298] on icon "Previous image" at bounding box center [436, 305] width 14 height 14
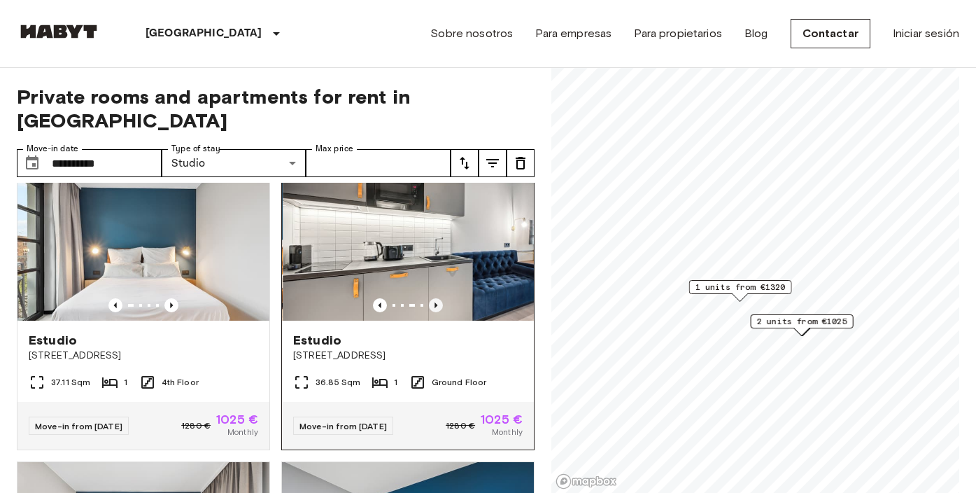
click at [437, 298] on icon "Previous image" at bounding box center [436, 305] width 14 height 14
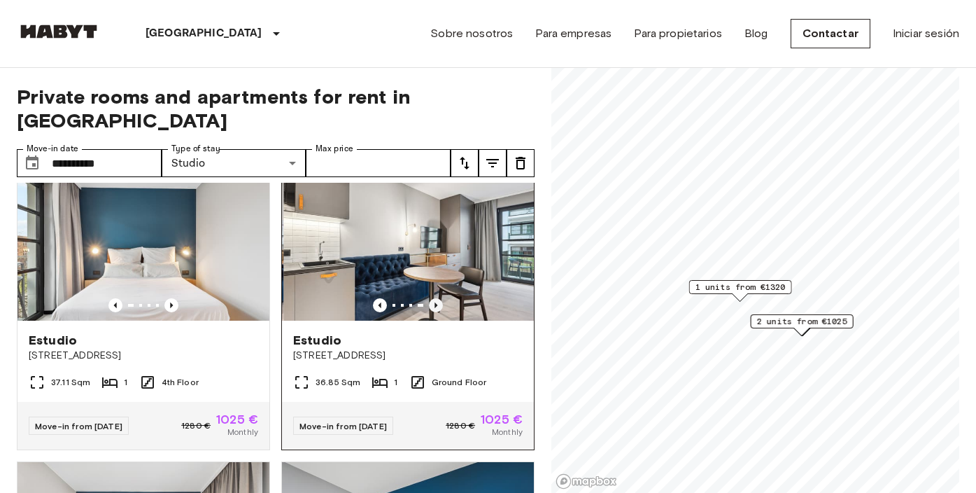
click at [437, 298] on icon "Previous image" at bounding box center [436, 305] width 14 height 14
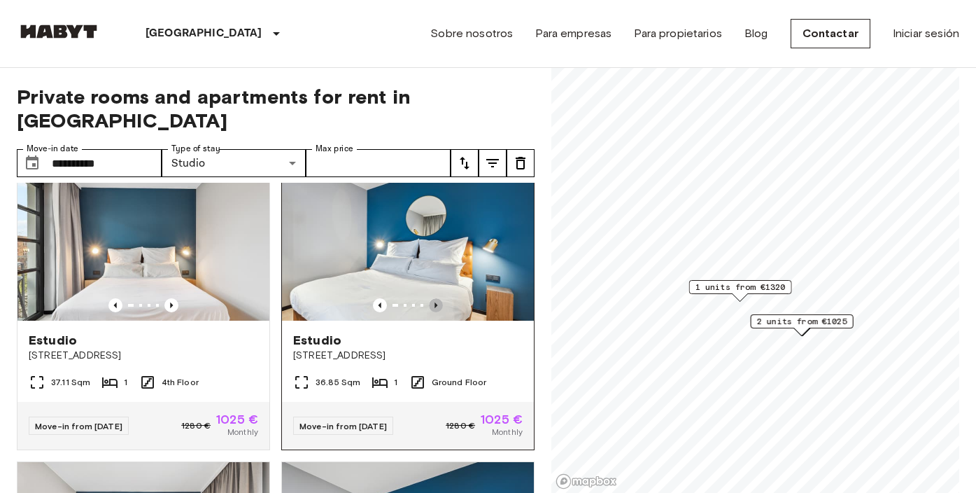
click at [437, 298] on icon "Previous image" at bounding box center [436, 305] width 14 height 14
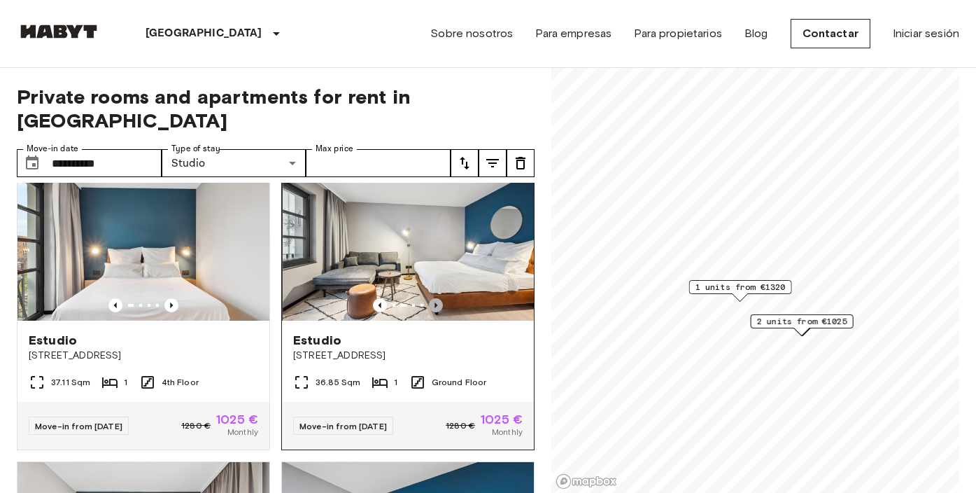
click at [437, 298] on icon "Previous image" at bounding box center [436, 305] width 14 height 14
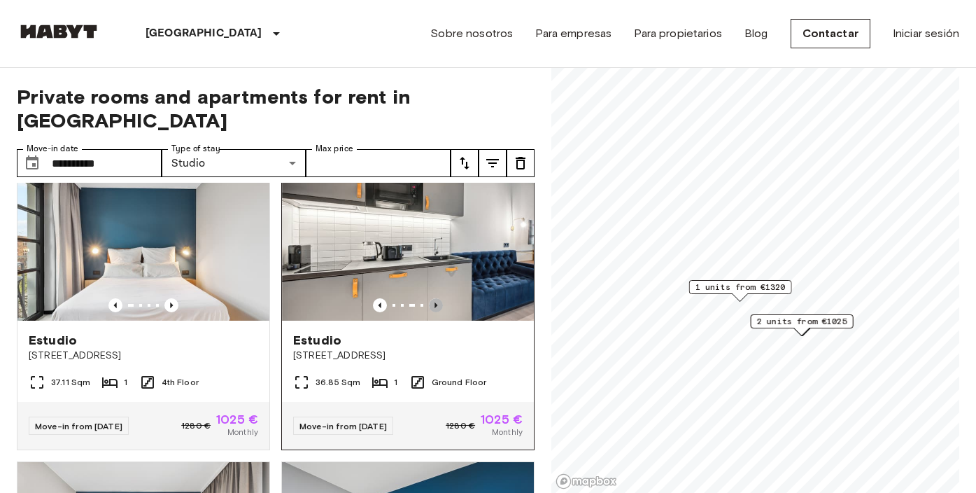
click at [437, 298] on icon "Previous image" at bounding box center [436, 305] width 14 height 14
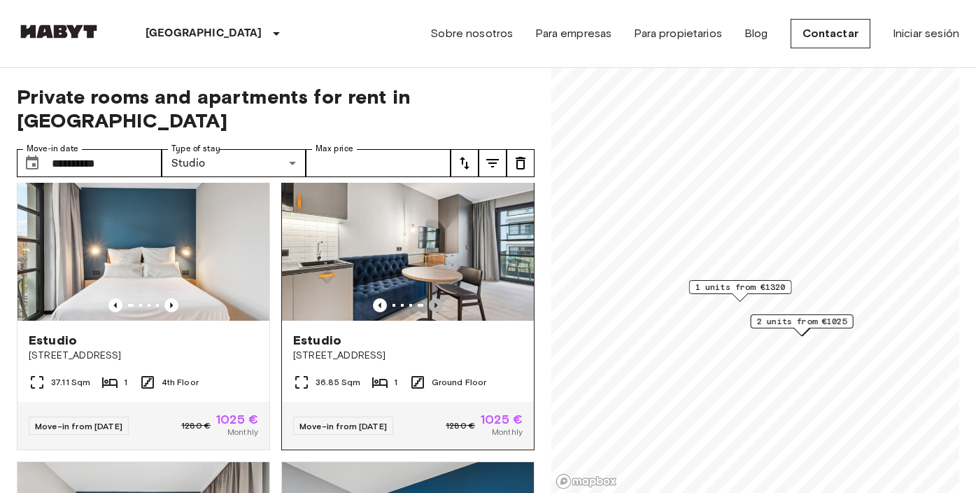
click at [437, 298] on icon "Previous image" at bounding box center [436, 305] width 14 height 14
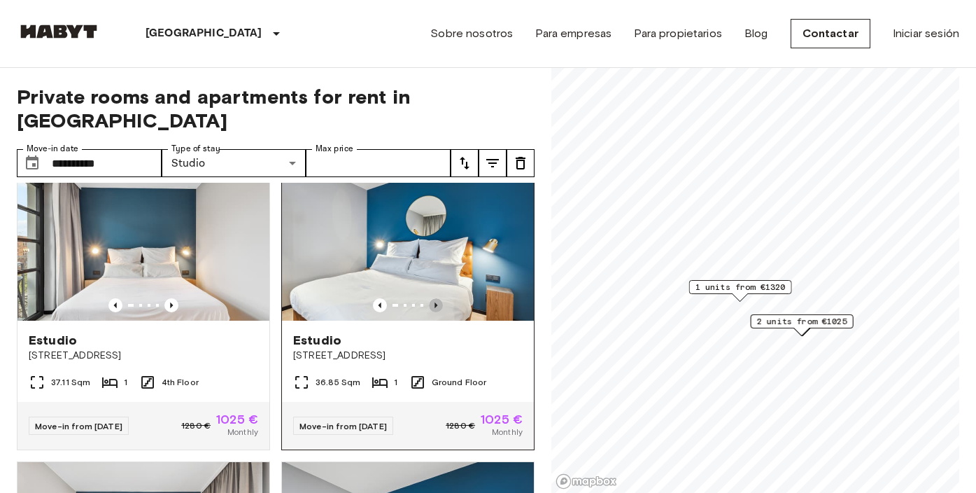
click at [437, 298] on icon "Previous image" at bounding box center [436, 305] width 14 height 14
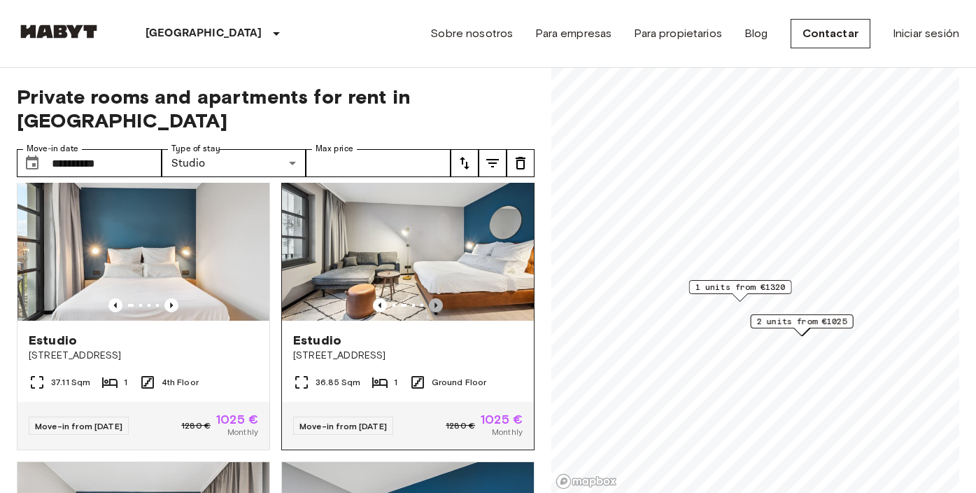
click at [437, 298] on icon "Previous image" at bounding box center [436, 305] width 14 height 14
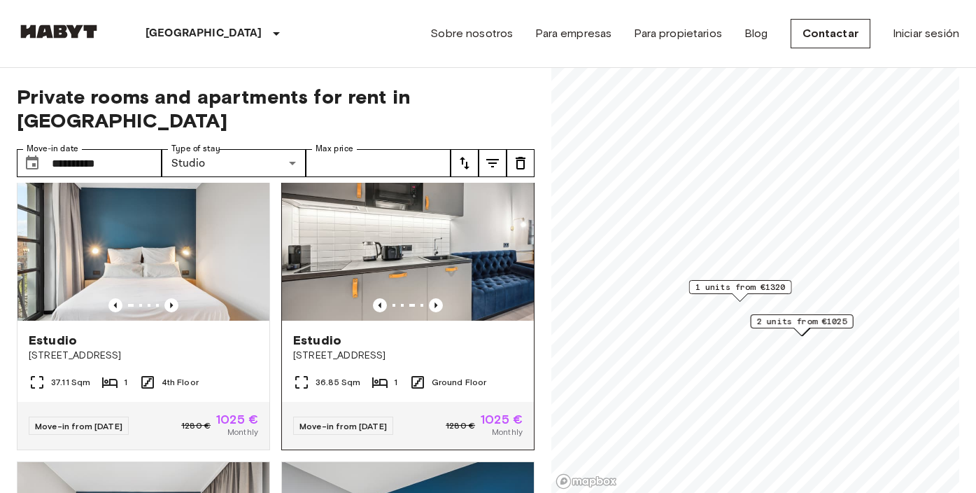
click at [396, 348] on span "[STREET_ADDRESS]" at bounding box center [408, 355] width 230 height 14
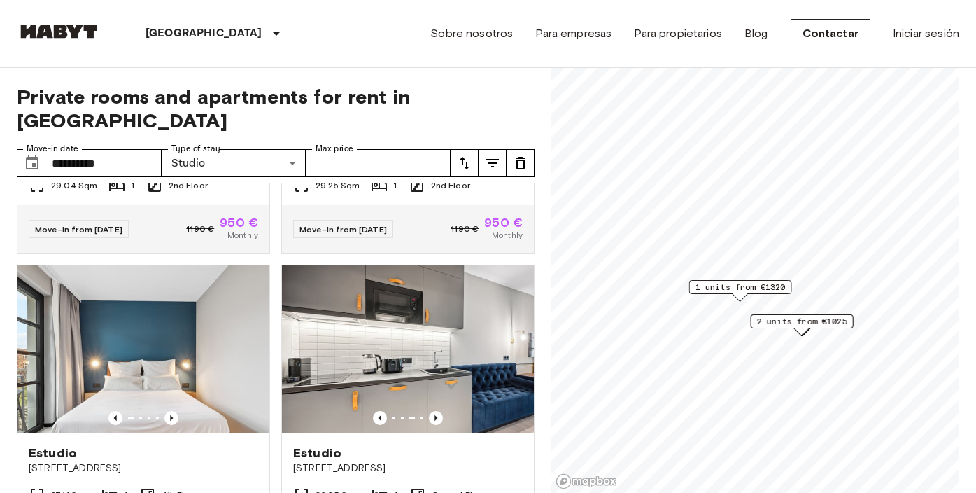
scroll to position [1225, 0]
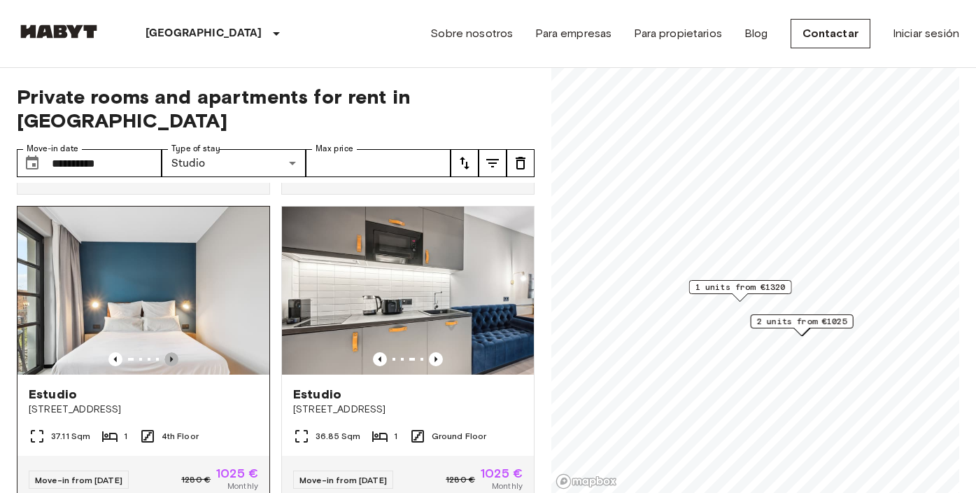
click at [176, 352] on icon "Previous image" at bounding box center [171, 359] width 14 height 14
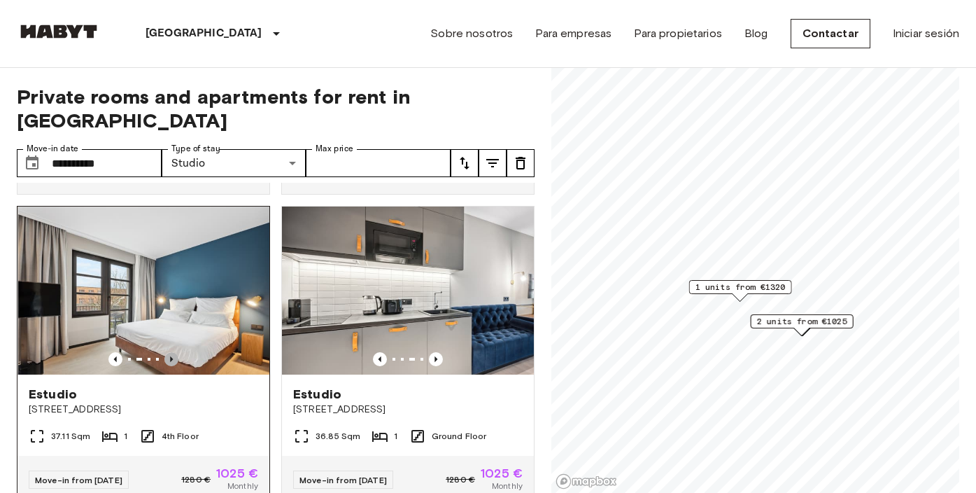
click at [176, 352] on icon "Previous image" at bounding box center [171, 359] width 14 height 14
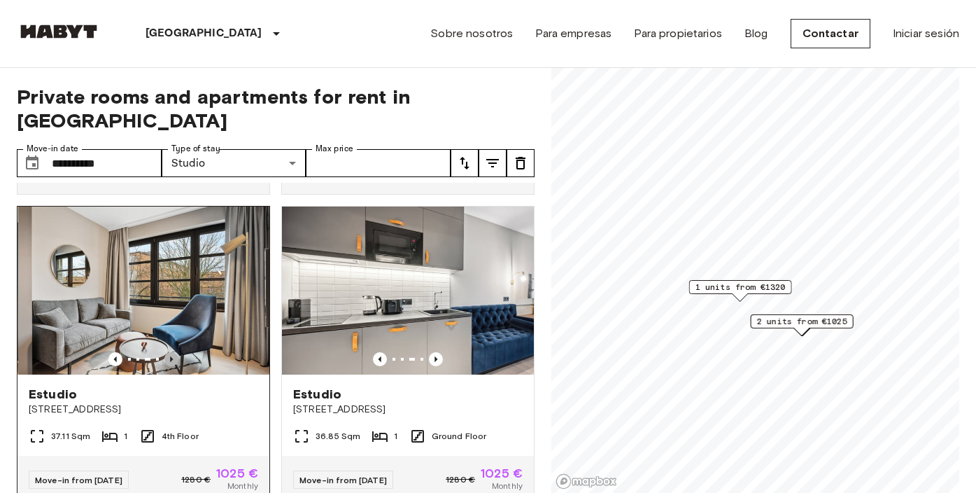
click at [176, 352] on icon "Previous image" at bounding box center [171, 359] width 14 height 14
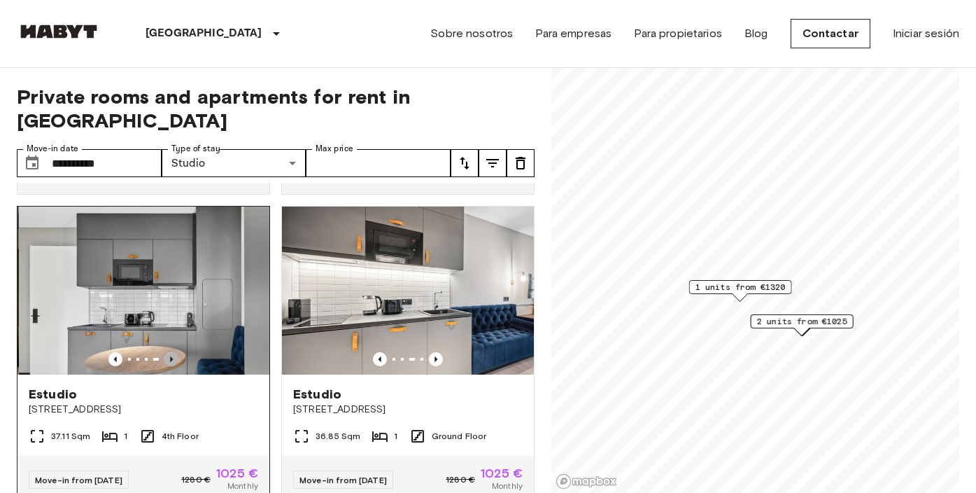
click at [176, 352] on icon "Previous image" at bounding box center [171, 359] width 14 height 14
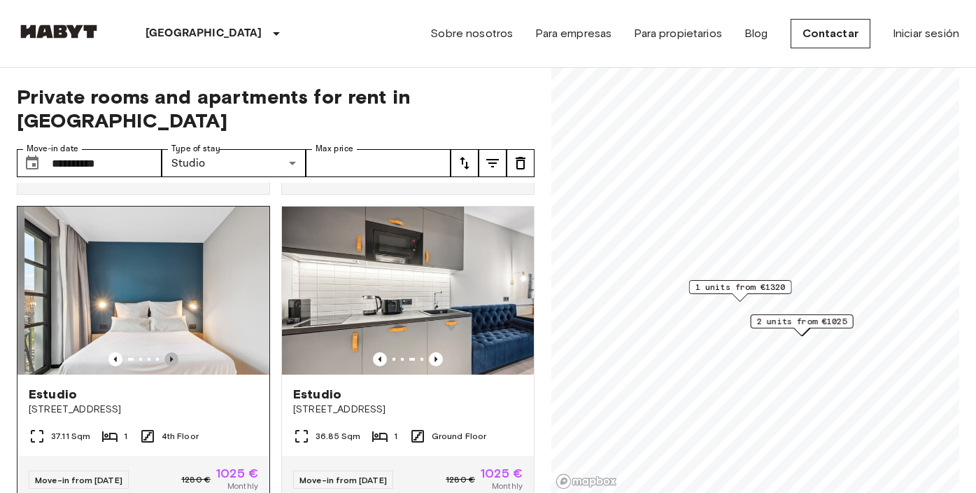
click at [176, 352] on icon "Previous image" at bounding box center [171, 359] width 14 height 14
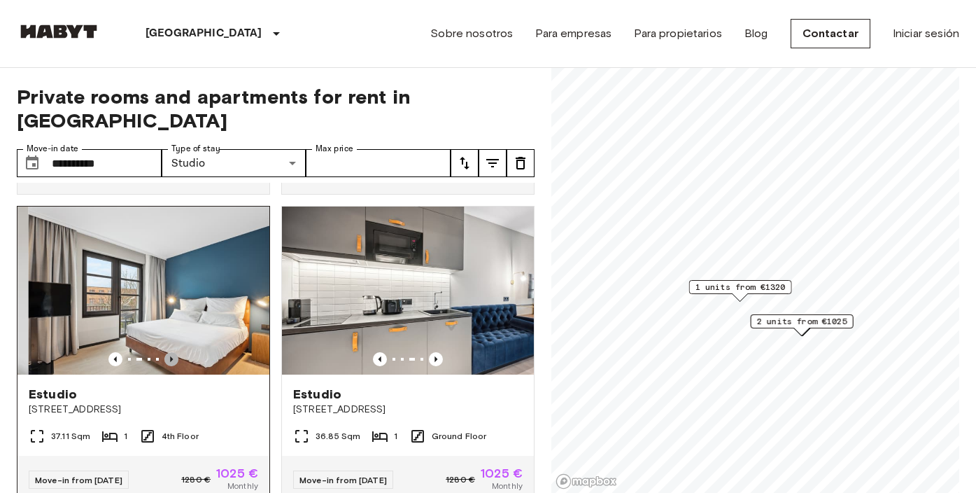
click at [177, 352] on icon "Previous image" at bounding box center [171, 359] width 14 height 14
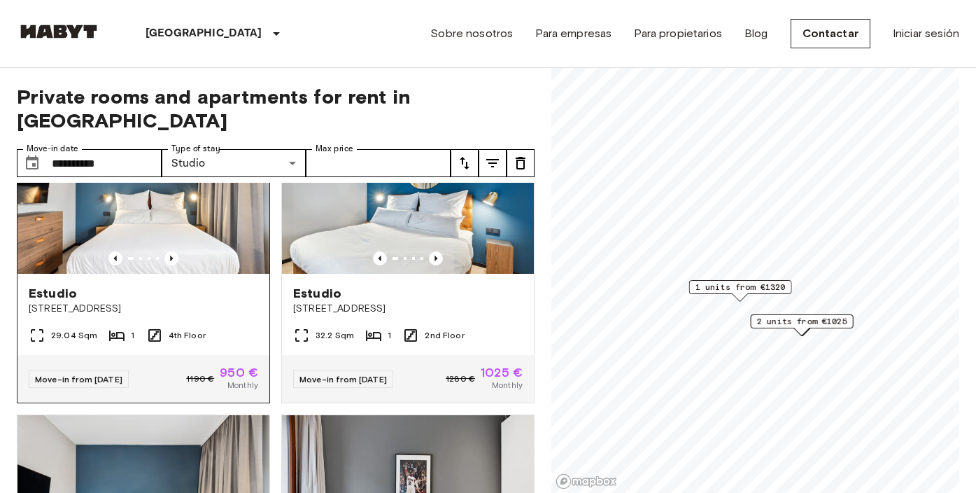
scroll to position [1949, 0]
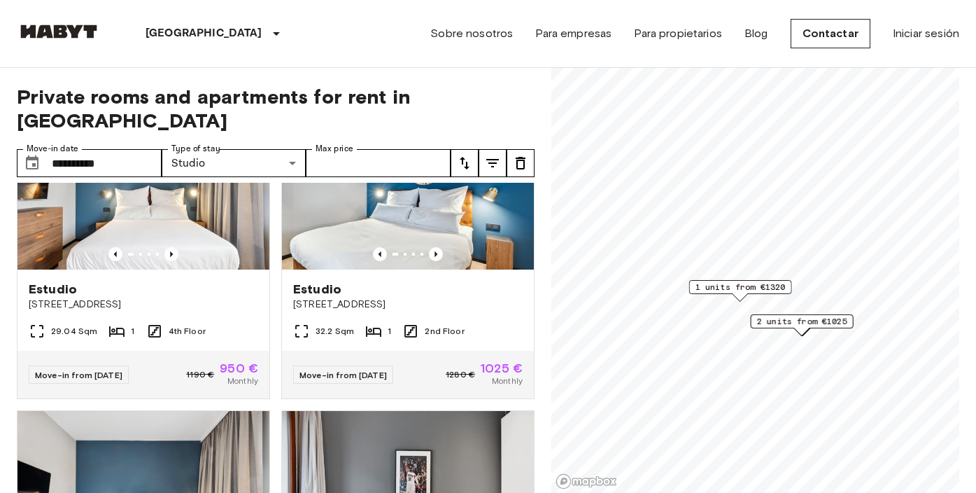
click at [789, 327] on div "2 units from €1025" at bounding box center [802, 321] width 103 height 14
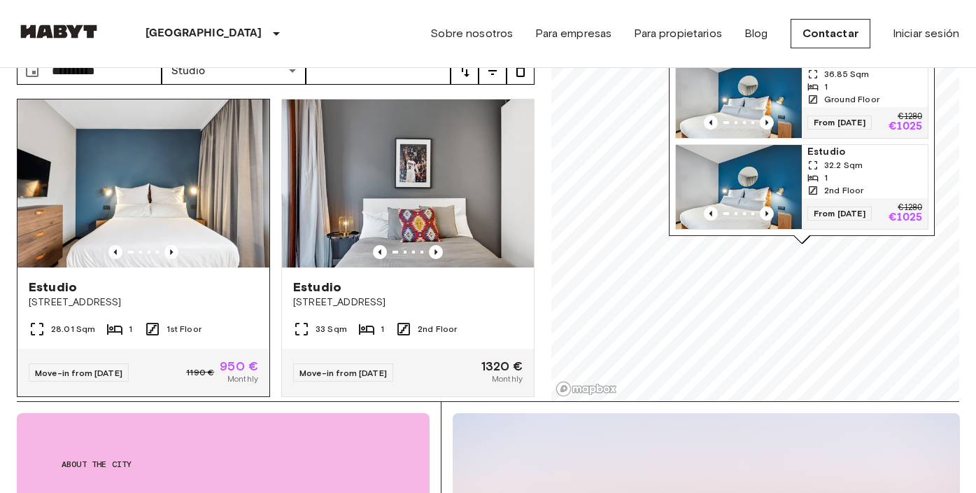
scroll to position [285, 0]
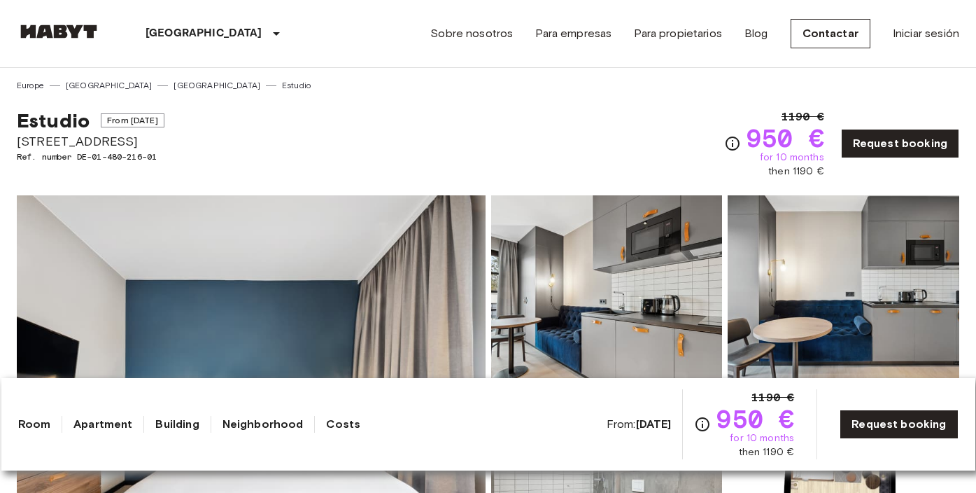
scroll to position [195, 0]
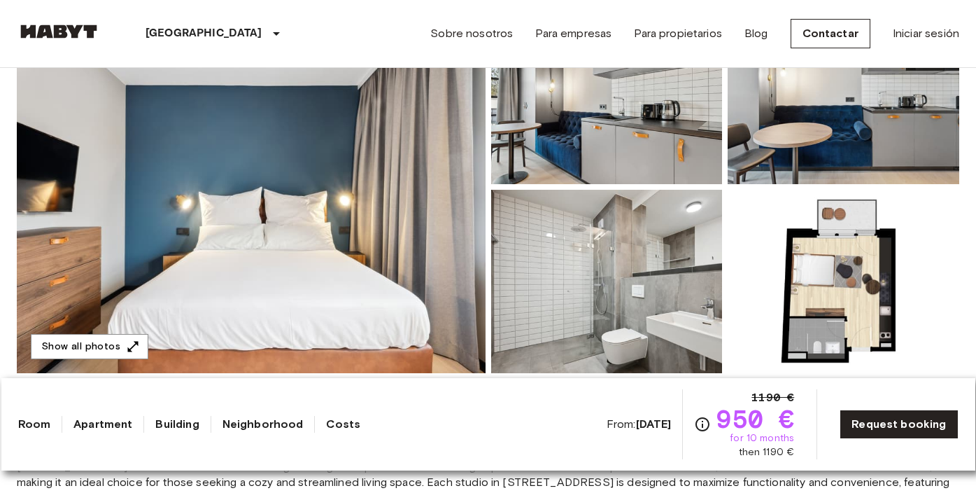
click at [366, 234] on img at bounding box center [251, 187] width 469 height 372
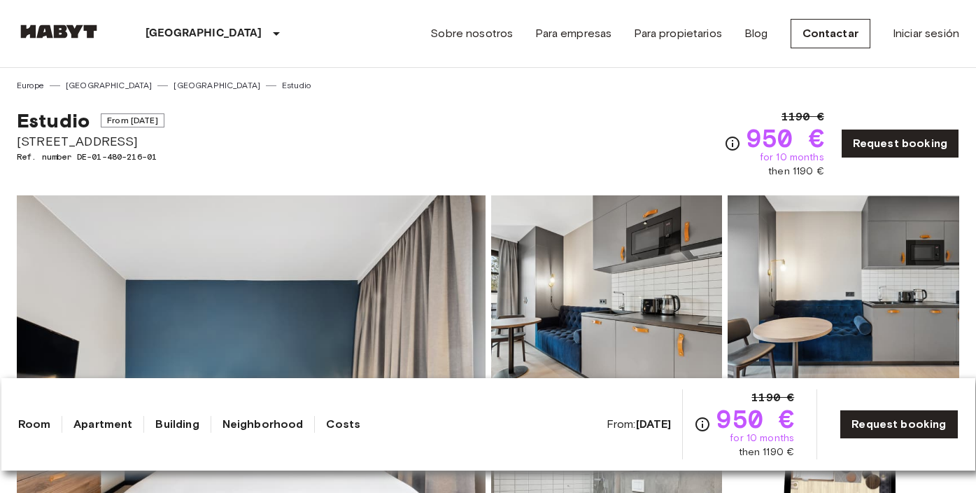
scroll to position [0, 0]
click at [360, 427] on link "Costs" at bounding box center [343, 424] width 34 height 17
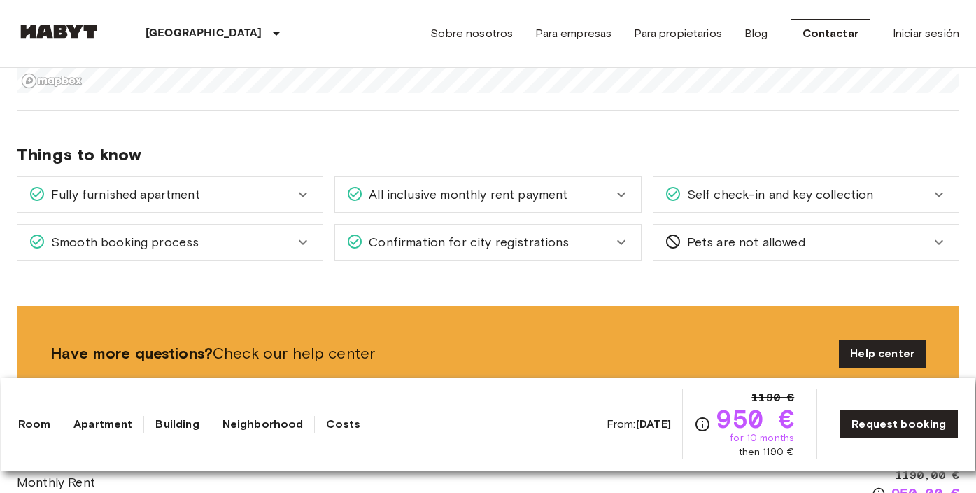
scroll to position [1558, 0]
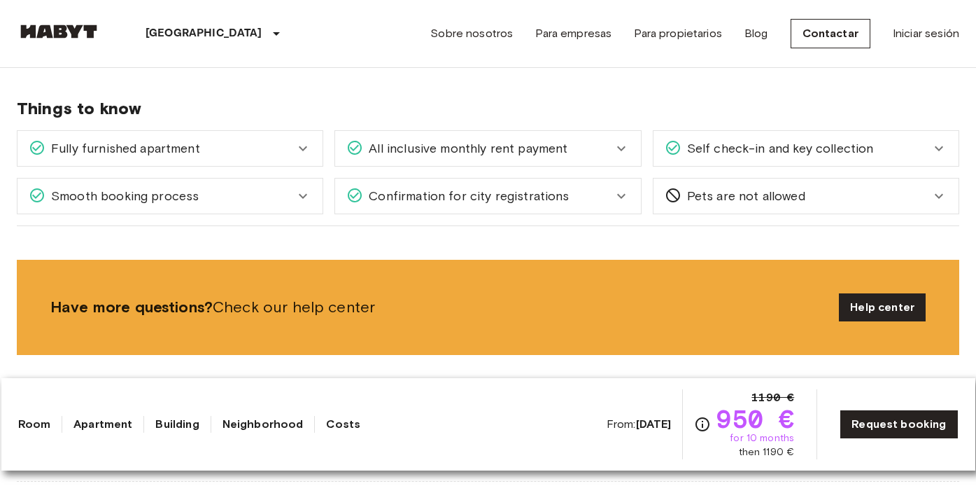
click at [565, 187] on div "Confirmation for city registrations" at bounding box center [479, 196] width 266 height 18
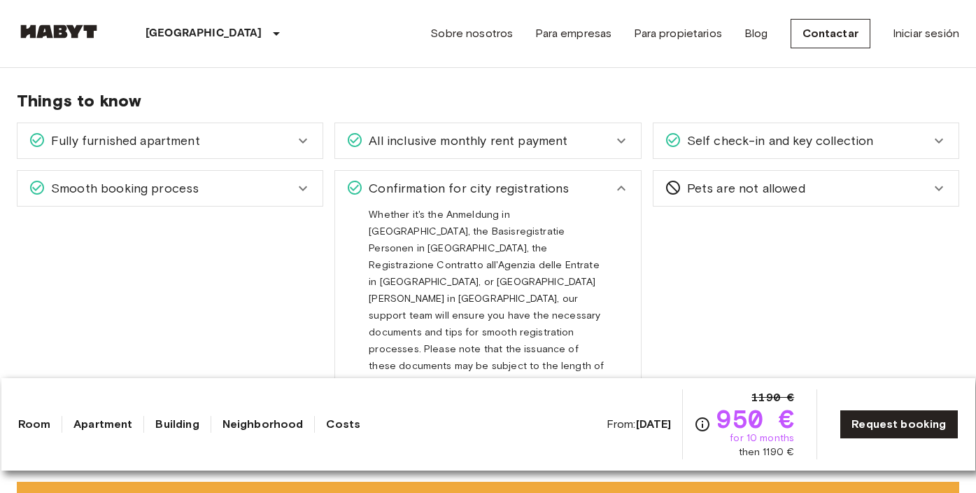
scroll to position [1566, 0]
drag, startPoint x: 547, startPoint y: 302, endPoint x: 561, endPoint y: 320, distance: 22.8
click at [561, 320] on span "Whether it's the Anmeldung in [GEOGRAPHIC_DATA], the Basisregistratie Personen …" at bounding box center [486, 320] width 235 height 225
drag, startPoint x: 516, startPoint y: 314, endPoint x: 605, endPoint y: 341, distance: 93.0
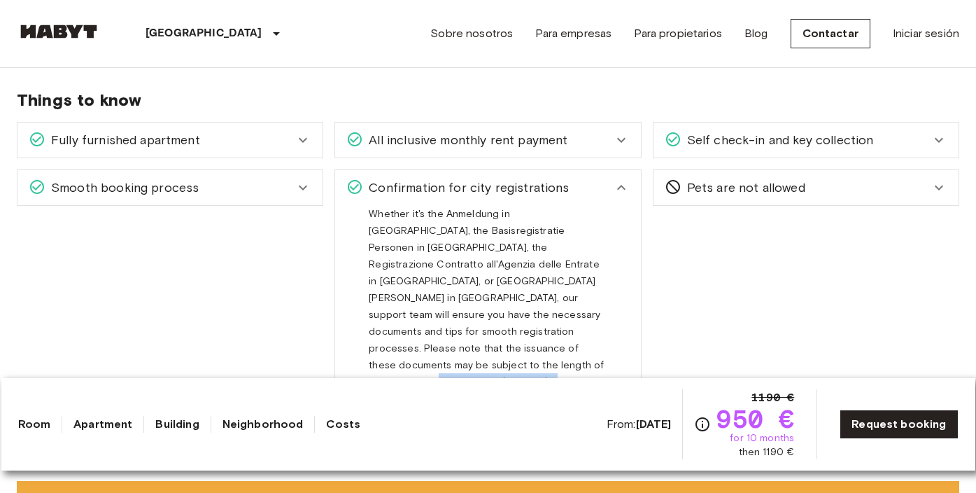
click at [605, 342] on div "Whether it's the Anmeldung in [GEOGRAPHIC_DATA], the Basisregistratie Personen …" at bounding box center [487, 320] width 305 height 230
click at [605, 341] on div "Whether it's the Anmeldung in [GEOGRAPHIC_DATA], the Basisregistratie Personen …" at bounding box center [488, 314] width 238 height 218
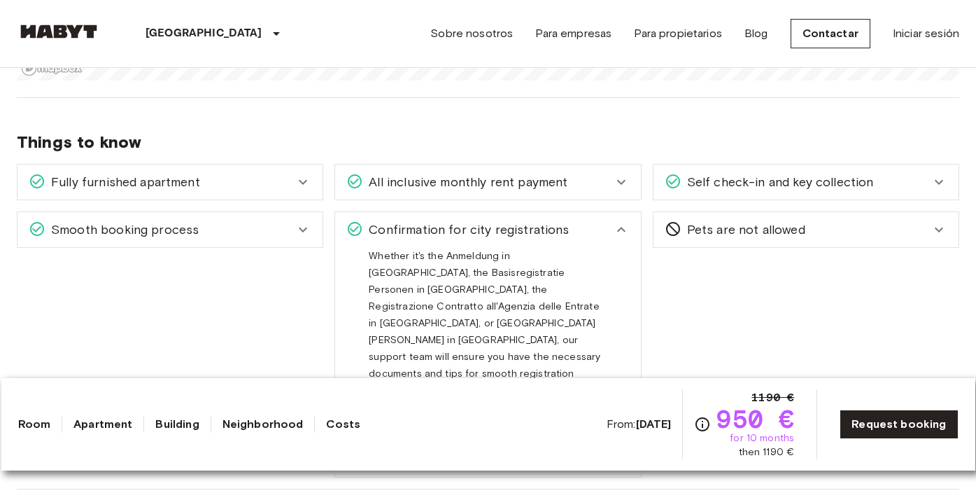
scroll to position [1516, 0]
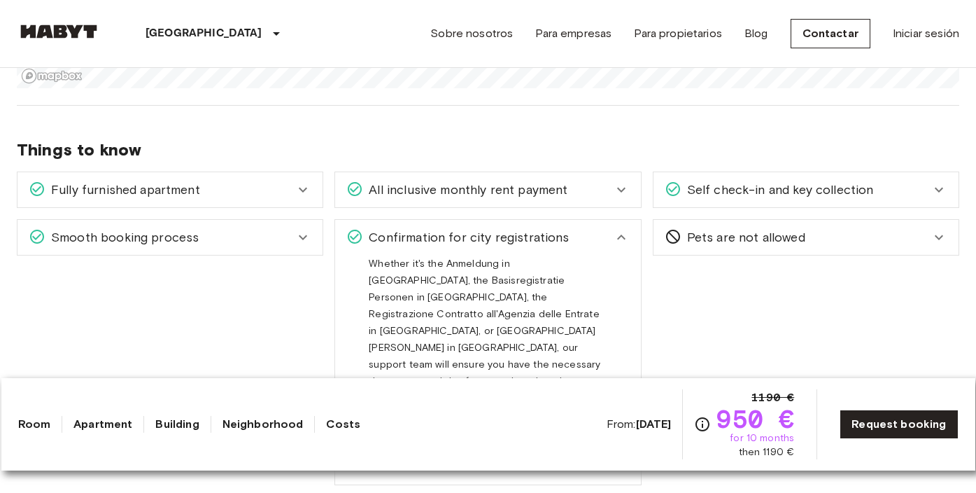
click at [621, 229] on icon at bounding box center [621, 237] width 17 height 17
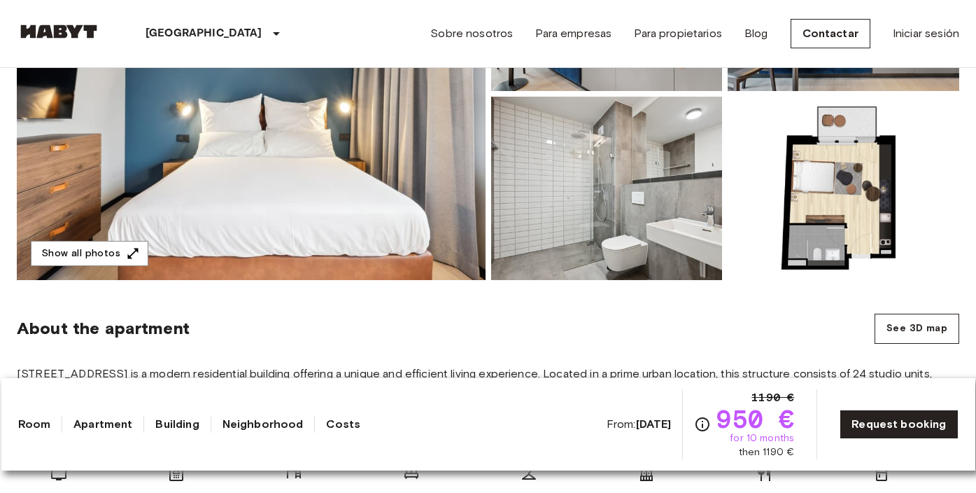
scroll to position [470, 0]
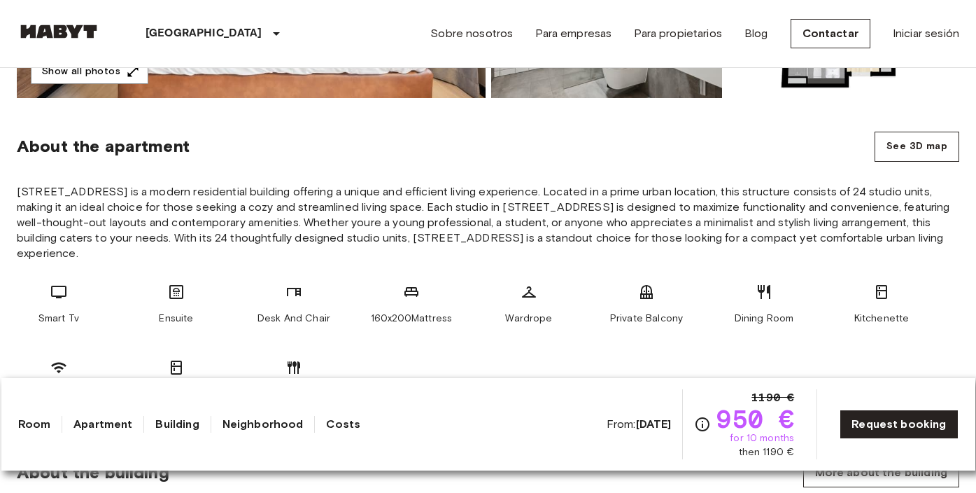
click at [752, 424] on span "950 €" at bounding box center [756, 418] width 78 height 25
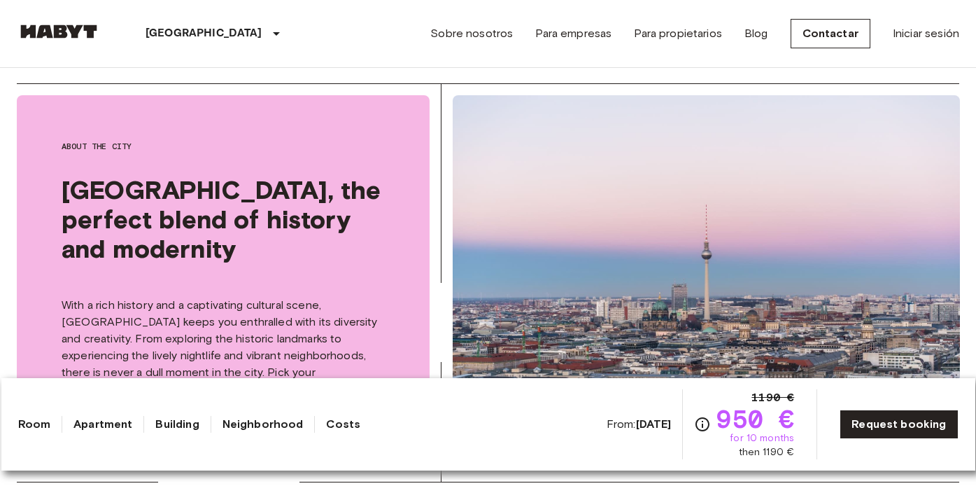
scroll to position [2182, 0]
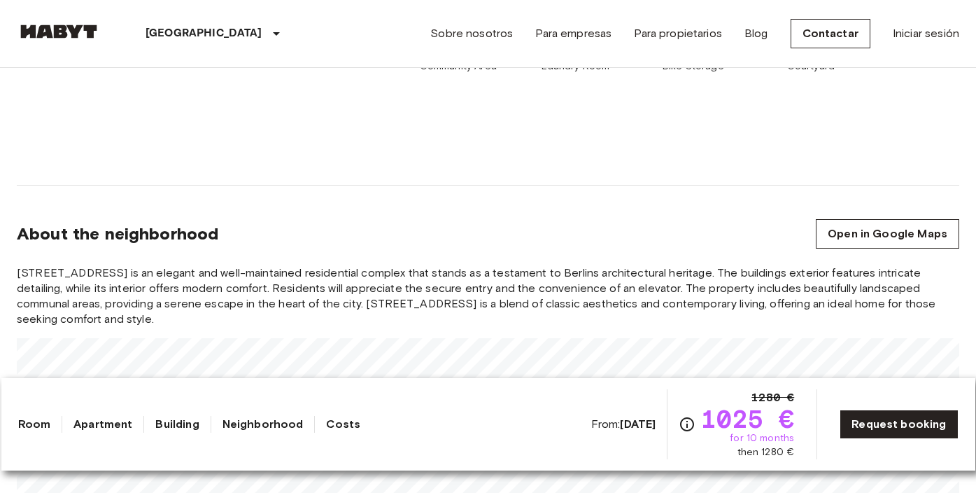
scroll to position [1131, 0]
